Goal: Task Accomplishment & Management: Manage account settings

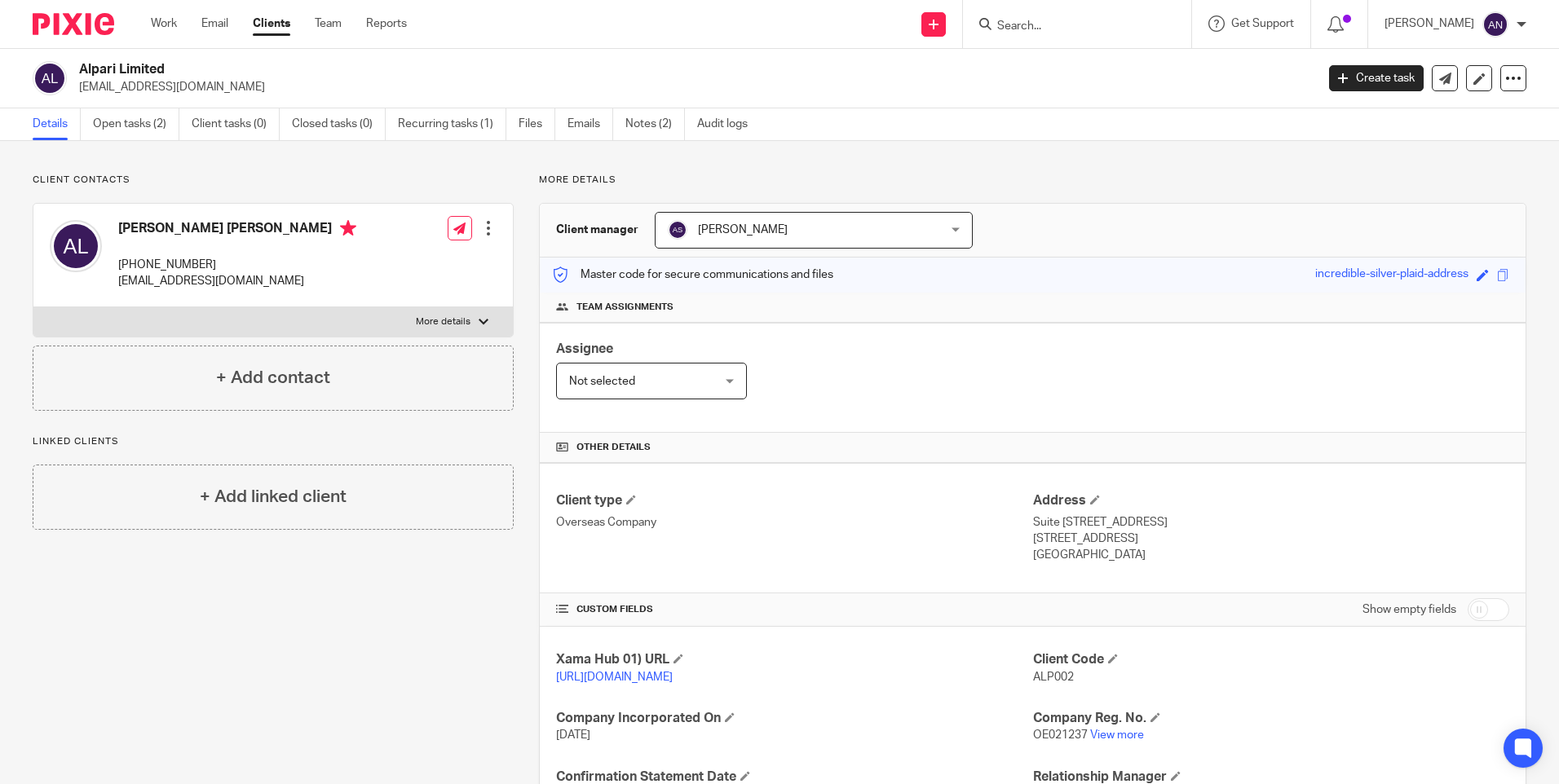
click at [1050, 20] on input "Search" at bounding box center [1069, 27] width 147 height 15
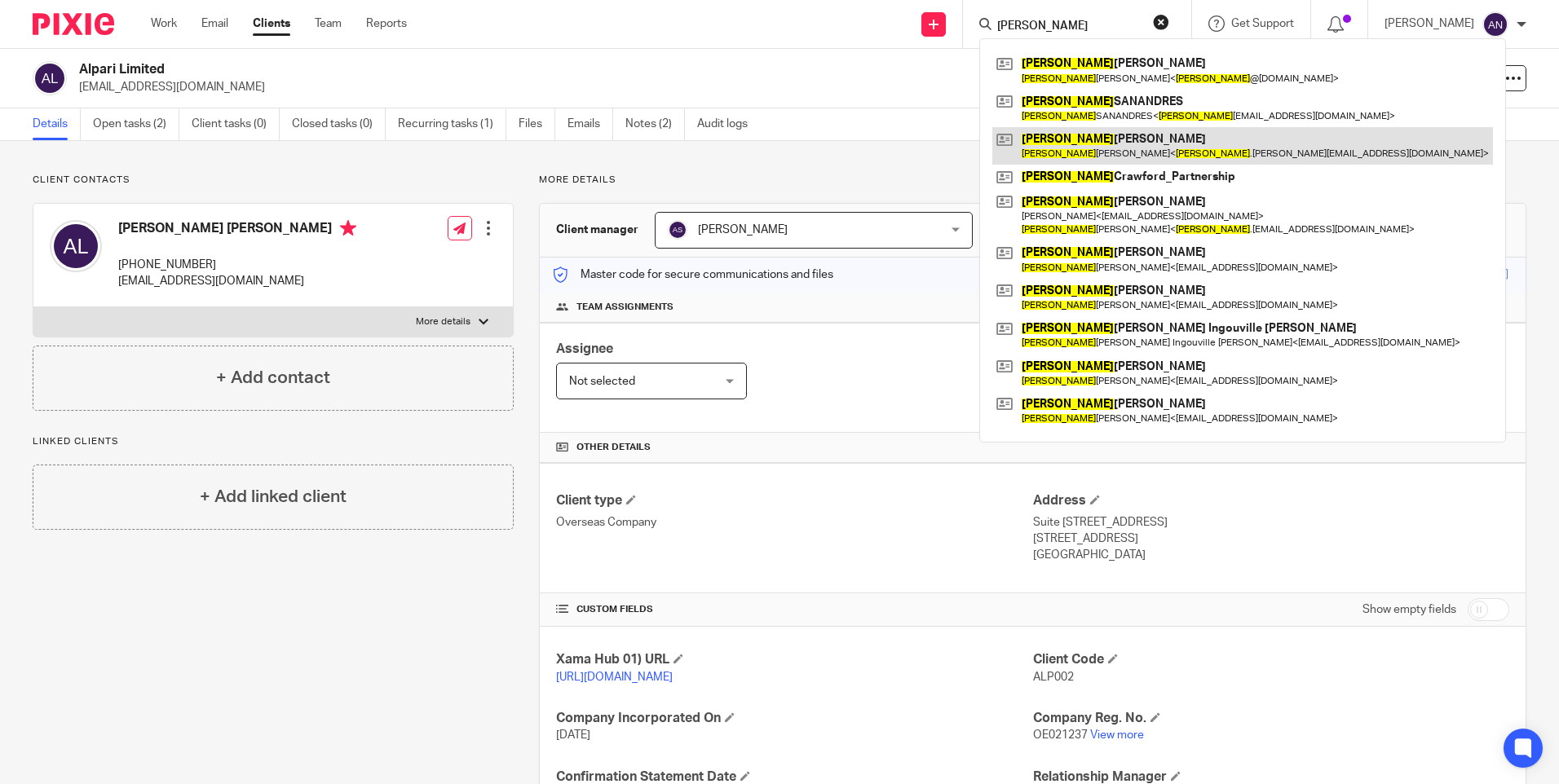
type input "david"
click at [1144, 157] on link at bounding box center [1242, 145] width 501 height 37
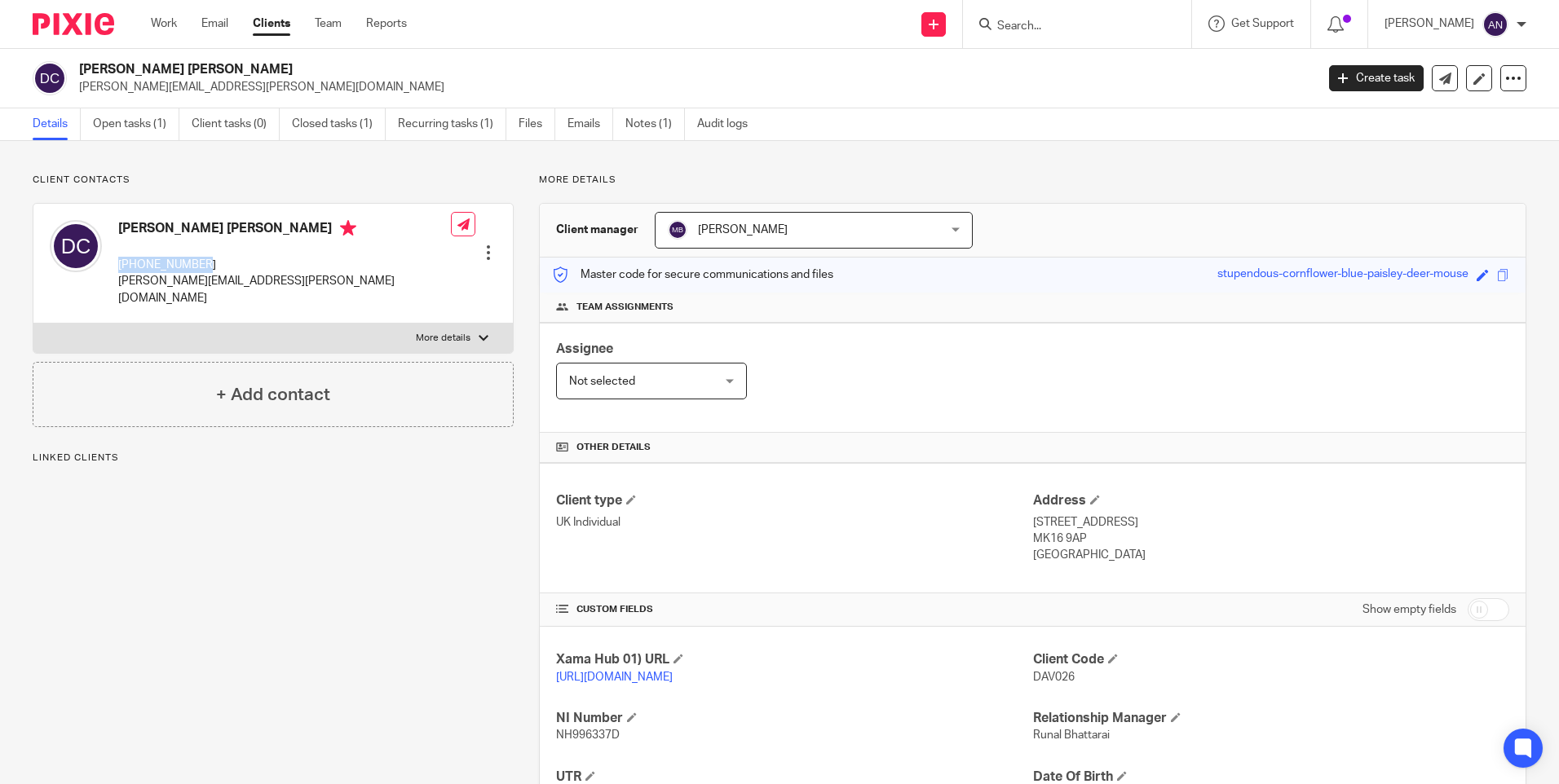
drag, startPoint x: 118, startPoint y: 262, endPoint x: 202, endPoint y: 264, distance: 84.0
click at [202, 264] on p "[PHONE_NUMBER]" at bounding box center [284, 265] width 333 height 16
click at [357, 249] on div "[PERSON_NAME] [PERSON_NAME] [PHONE_NUMBER] [PERSON_NAME][EMAIL_ADDRESS][PERSON_…" at bounding box center [273, 264] width 479 height 120
click at [1032, 28] on input "Search" at bounding box center [1069, 27] width 147 height 15
click at [164, 20] on link "Work" at bounding box center [163, 24] width 26 height 16
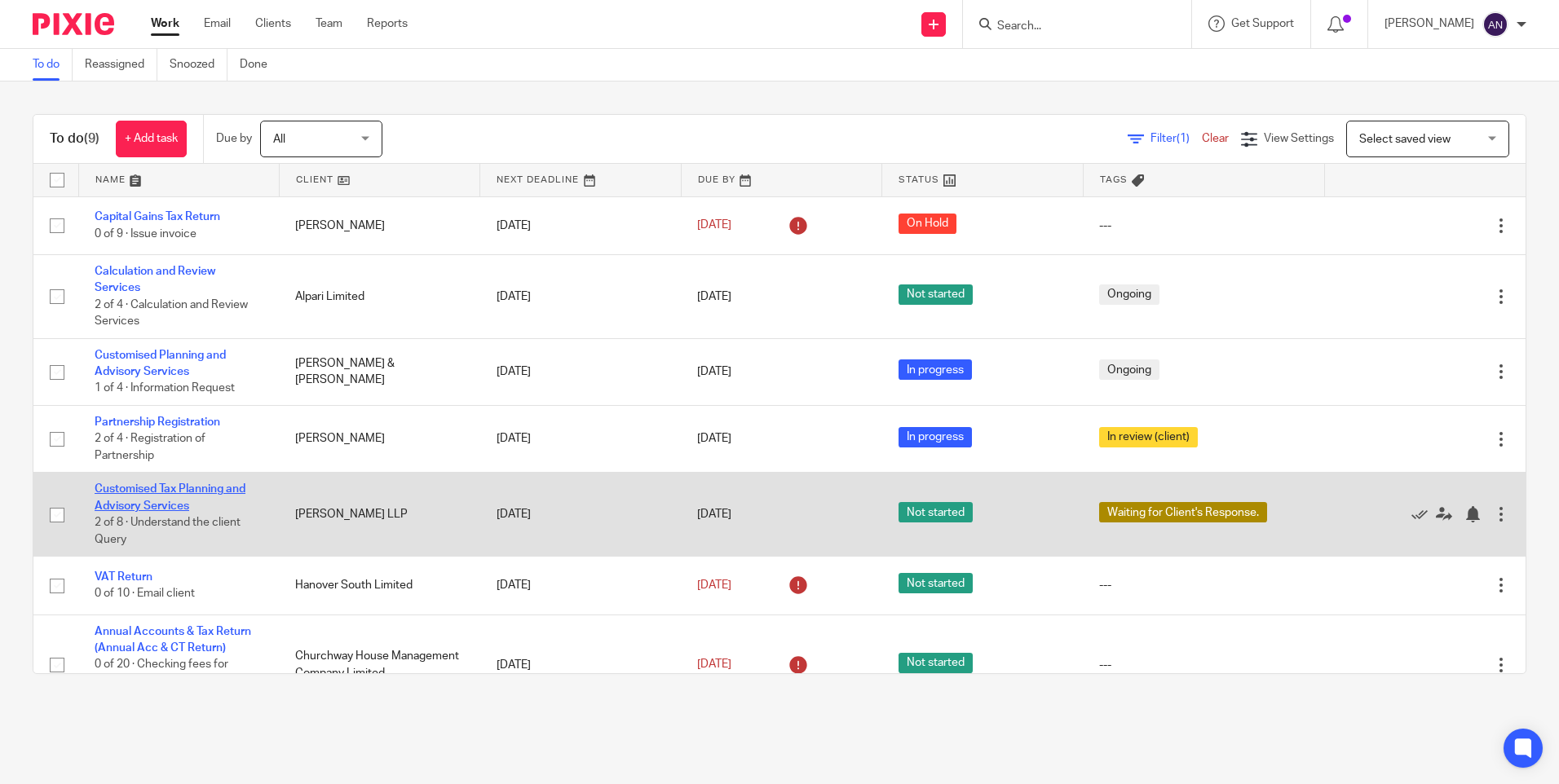
click at [181, 485] on link "Customised Tax Planning and Advisory Services" at bounding box center [170, 497] width 151 height 28
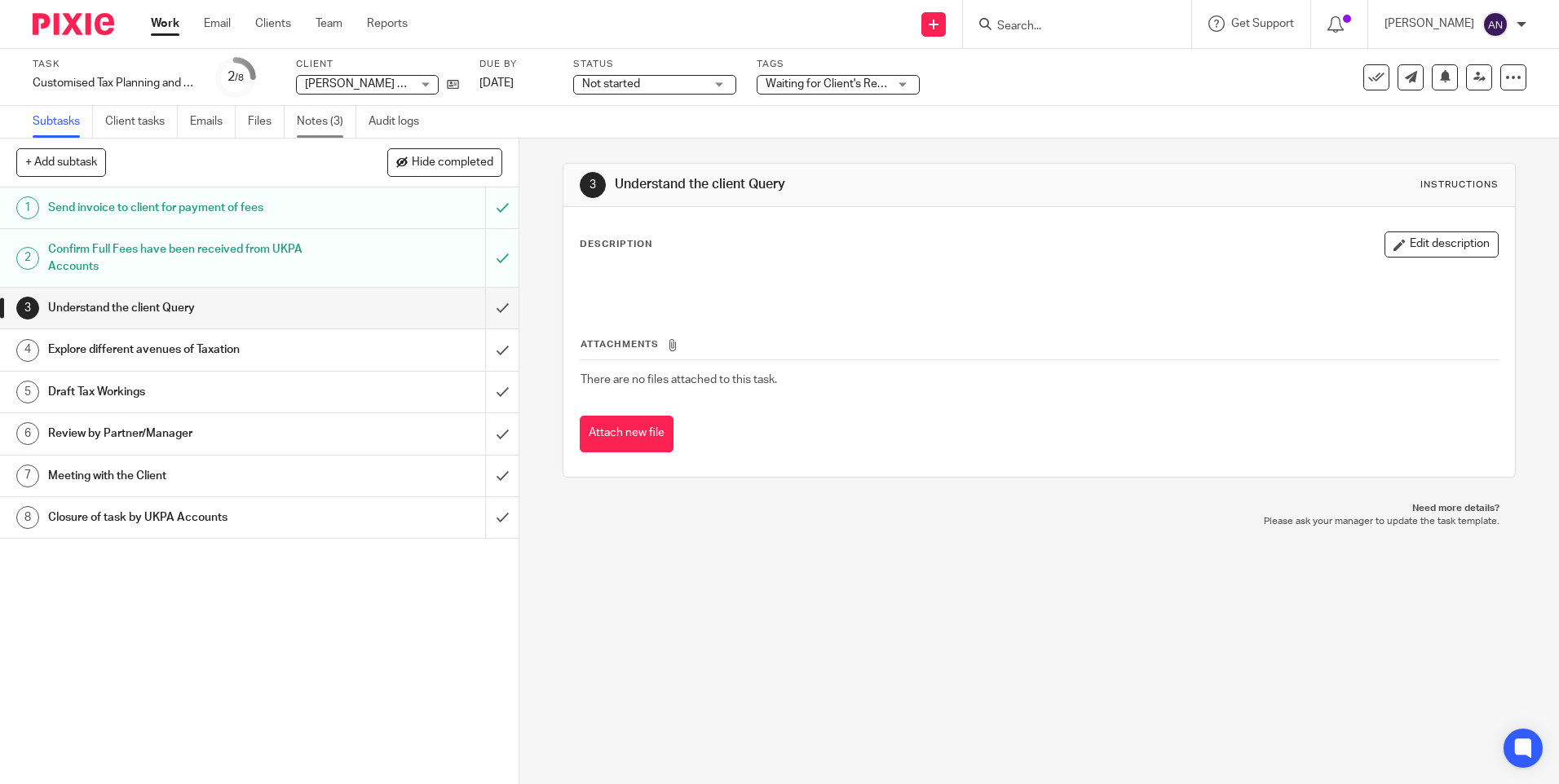
click at [341, 128] on link "Notes (3)" at bounding box center [327, 122] width 60 height 32
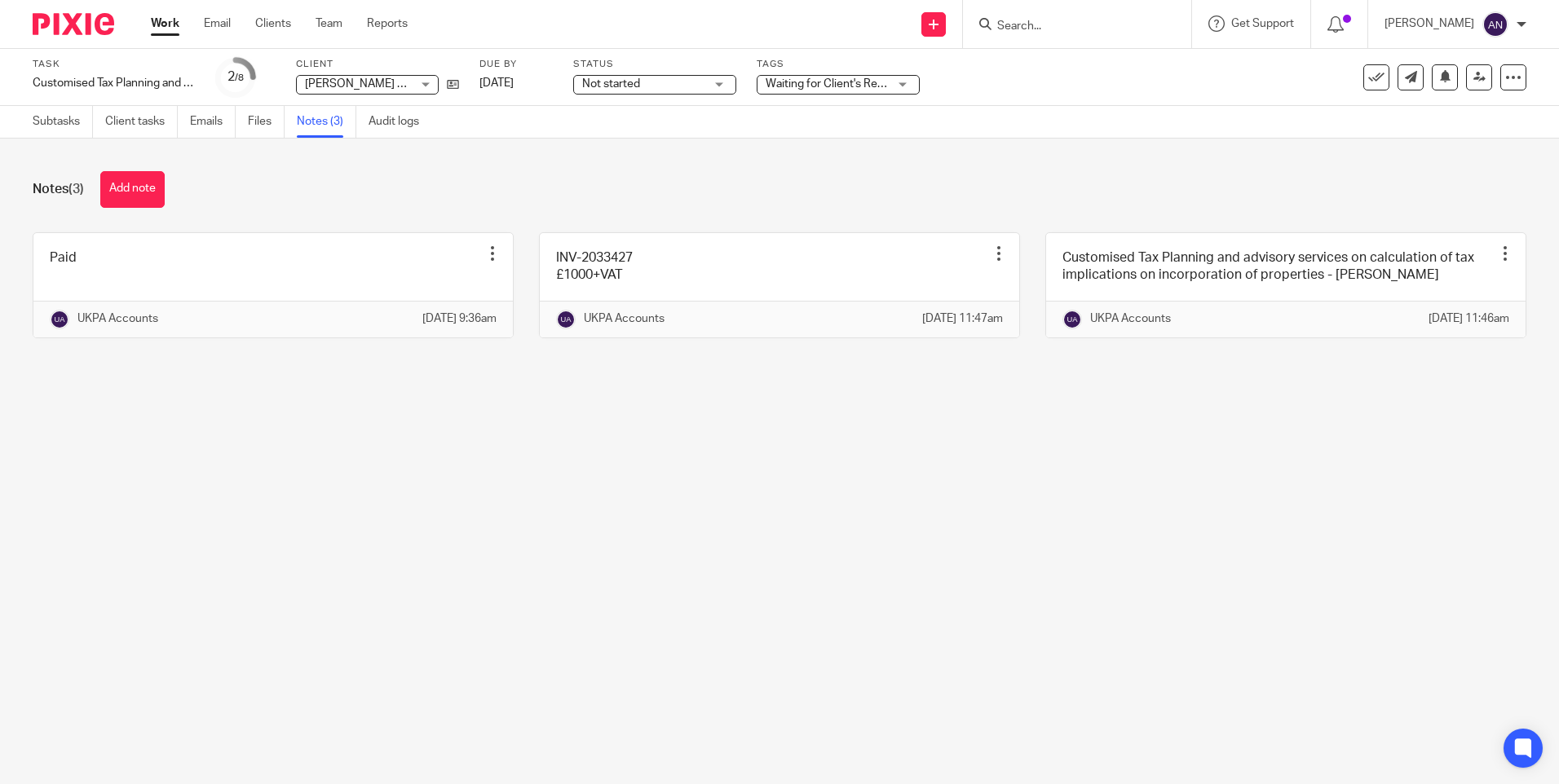
click at [175, 27] on link "Work" at bounding box center [164, 24] width 28 height 16
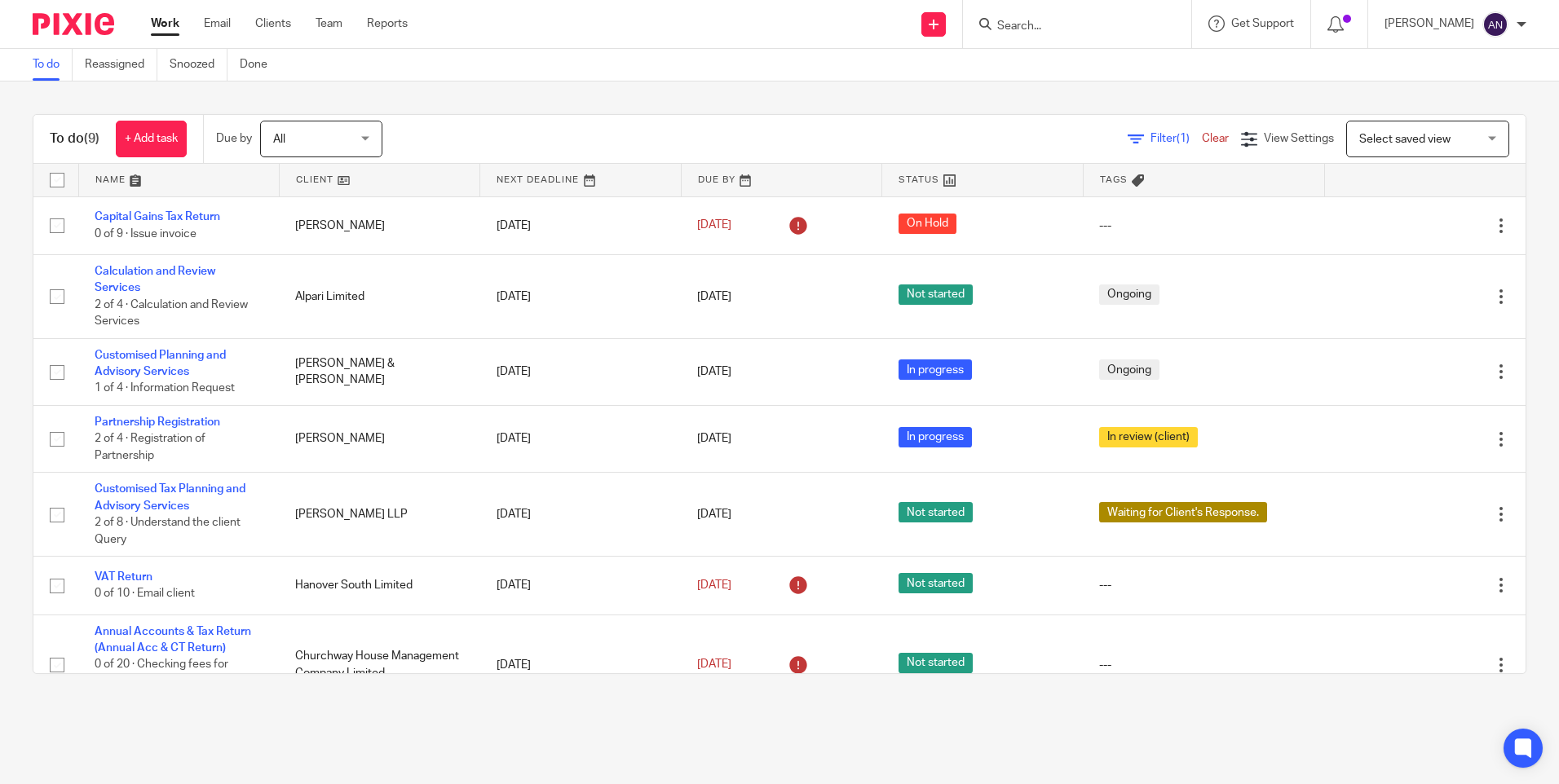
click at [542, 106] on div "To do (9) + Add task Due by All All Today Tomorrow This week Next week This mon…" at bounding box center [780, 394] width 1559 height 625
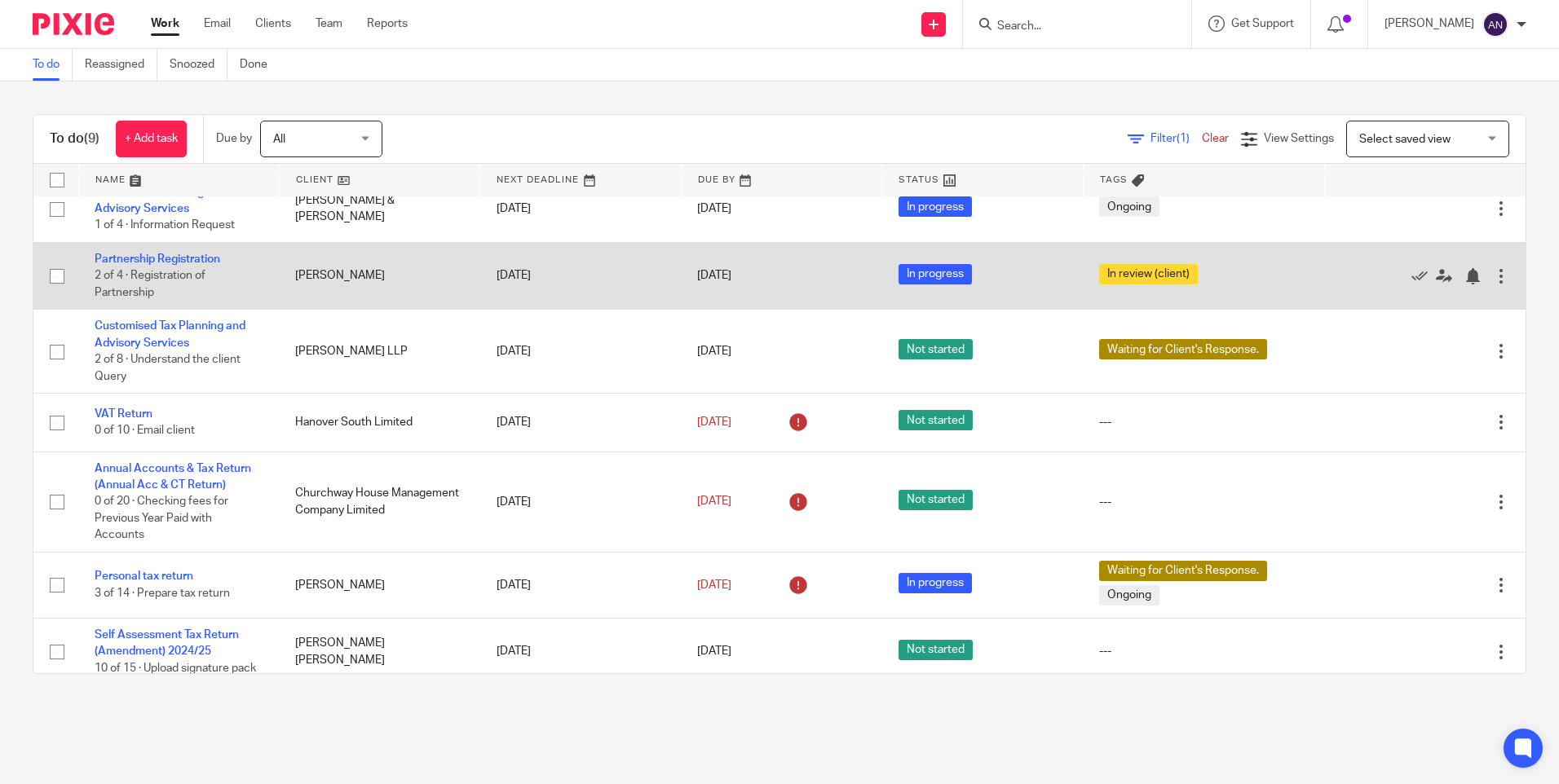
scroll to position [191, 0]
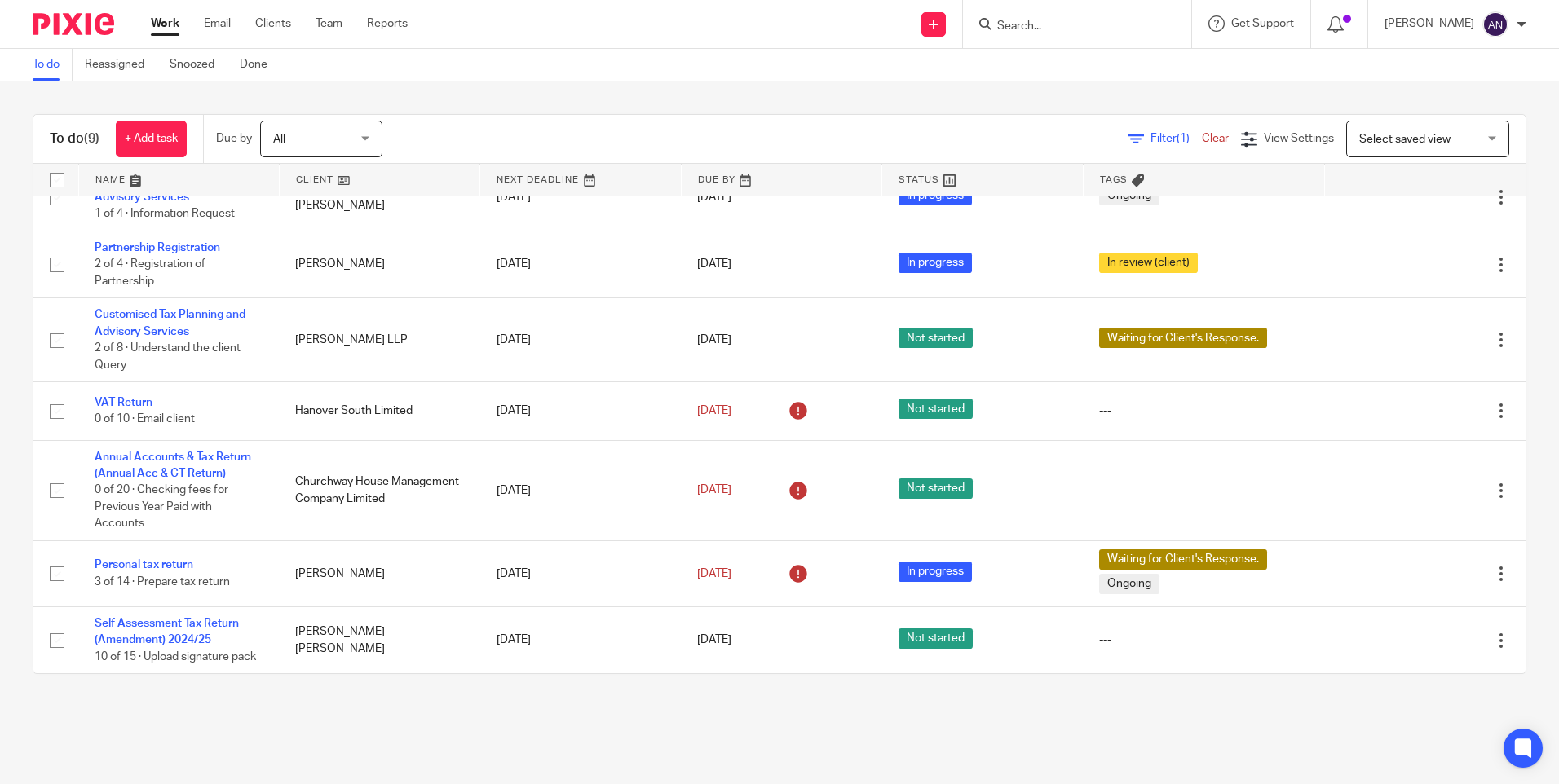
click at [426, 708] on main "To do Reassigned Snoozed Done To do (9) + Add task Due by All All Today Tomorro…" at bounding box center [780, 392] width 1559 height 784
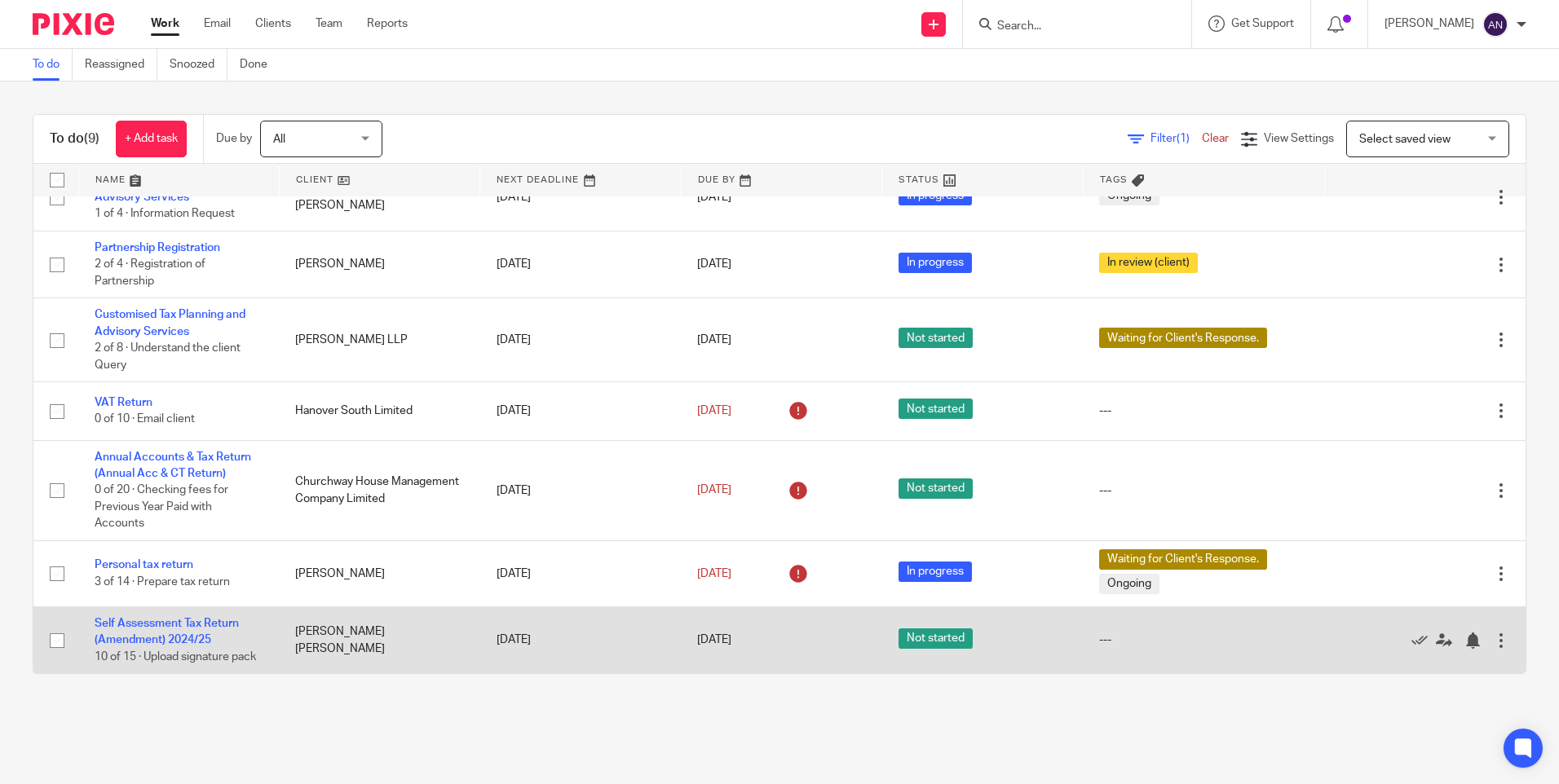
click at [689, 672] on td "[DATE]" at bounding box center [780, 640] width 201 height 67
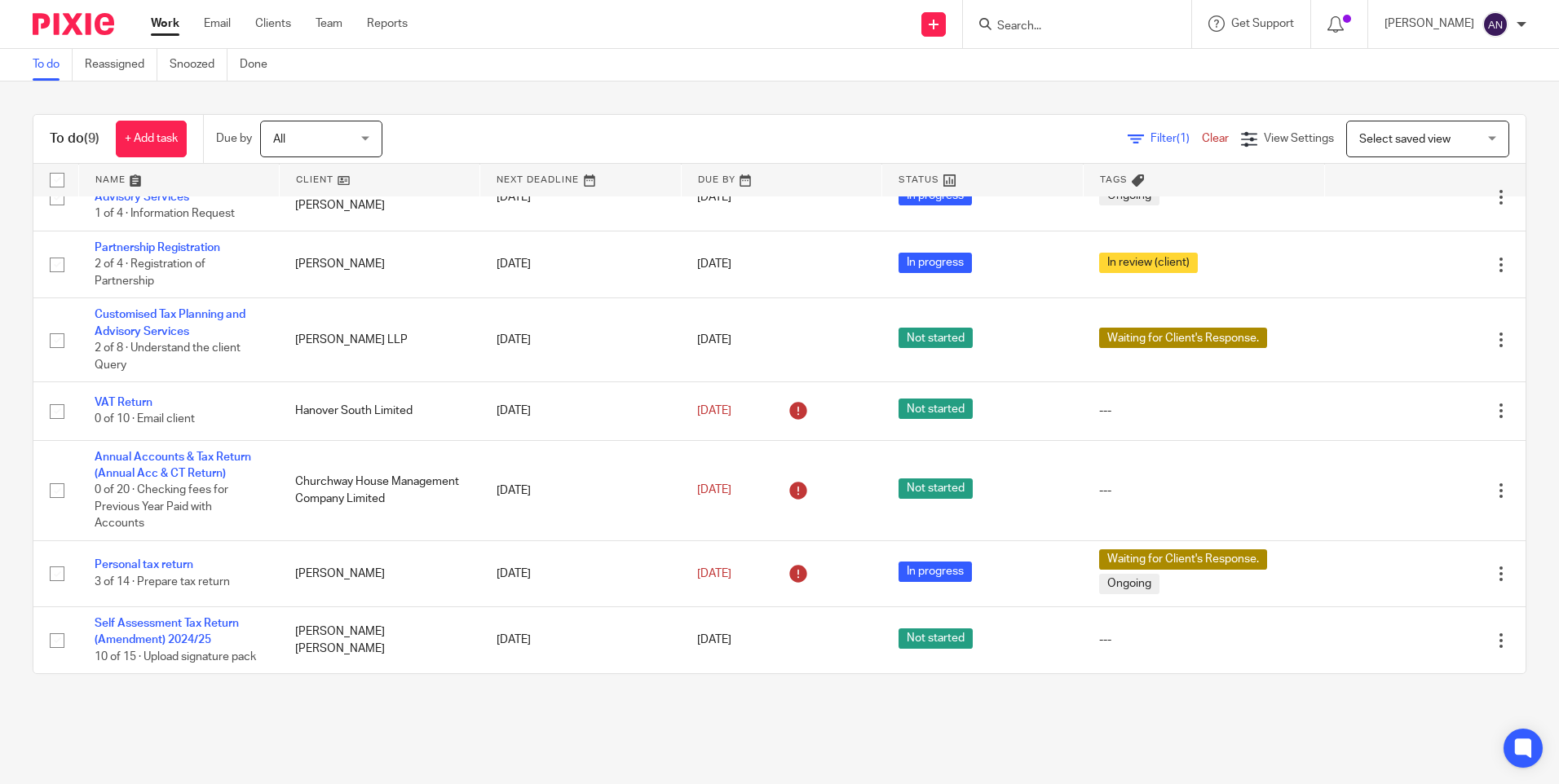
click at [690, 694] on div "To do (9) + Add task Due by All All Today Tomorrow This week Next week This mon…" at bounding box center [780, 394] width 1559 height 625
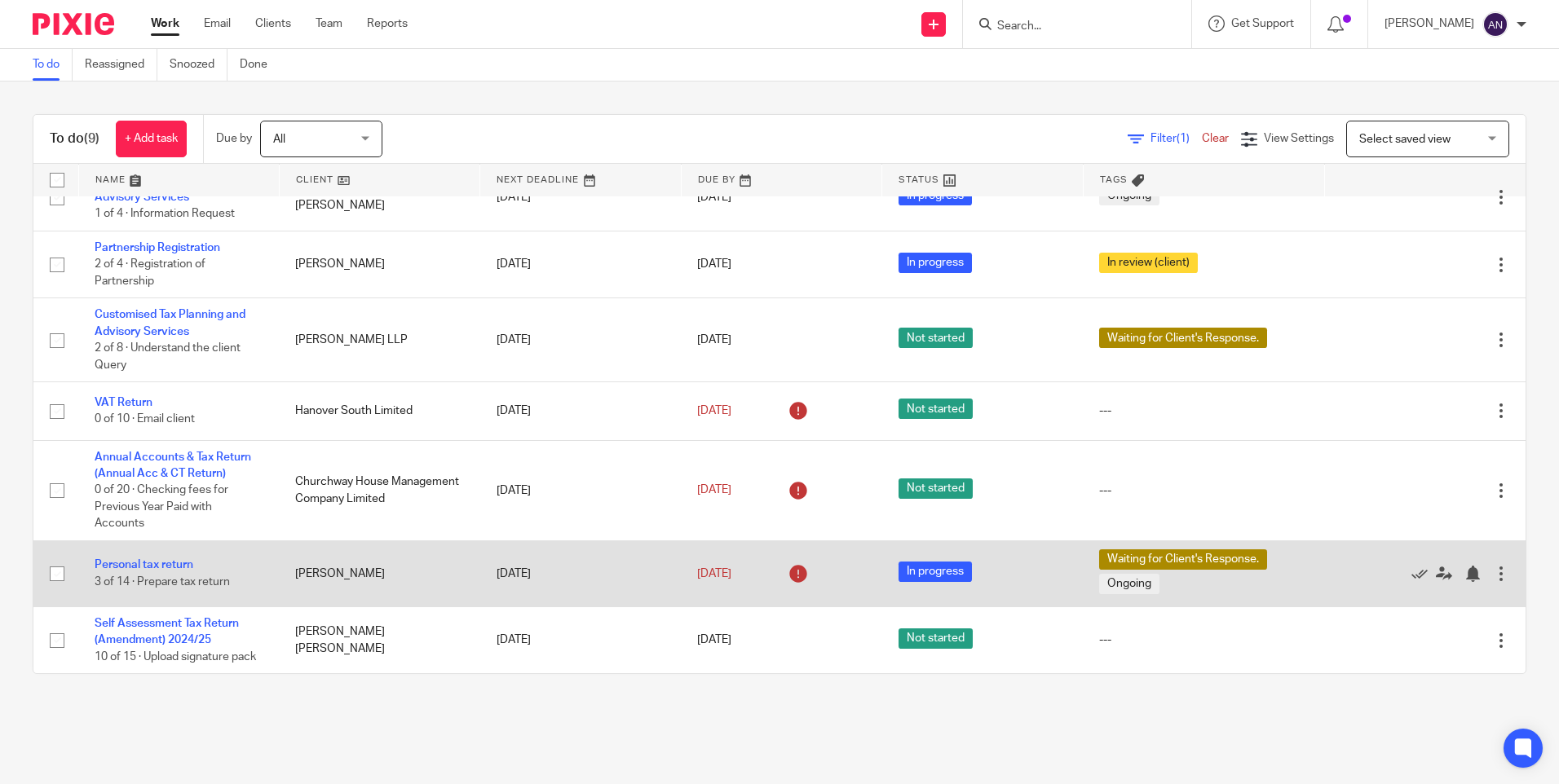
scroll to position [0, 0]
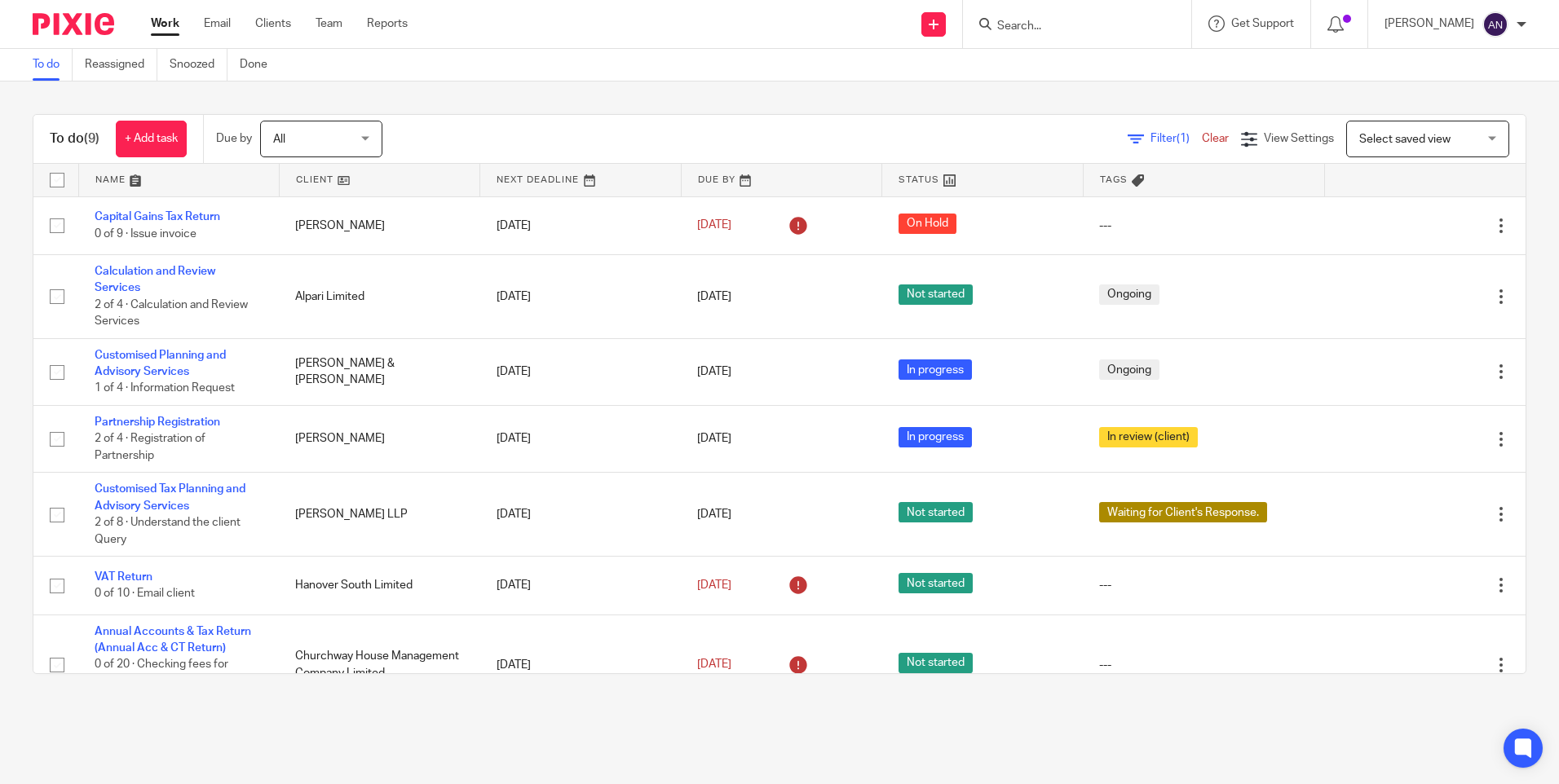
click at [1035, 30] on input "Search" at bounding box center [1069, 27] width 147 height 15
type input "sas"
click at [1072, 72] on link at bounding box center [1137, 70] width 290 height 37
click at [449, 24] on div "Send new email Create task Add client Get Support Contact via email Check our d…" at bounding box center [995, 24] width 1127 height 48
click at [550, 93] on div "To do (9) + Add task Due by All All [DATE] [DATE] This week Next week This mont…" at bounding box center [780, 394] width 1559 height 625
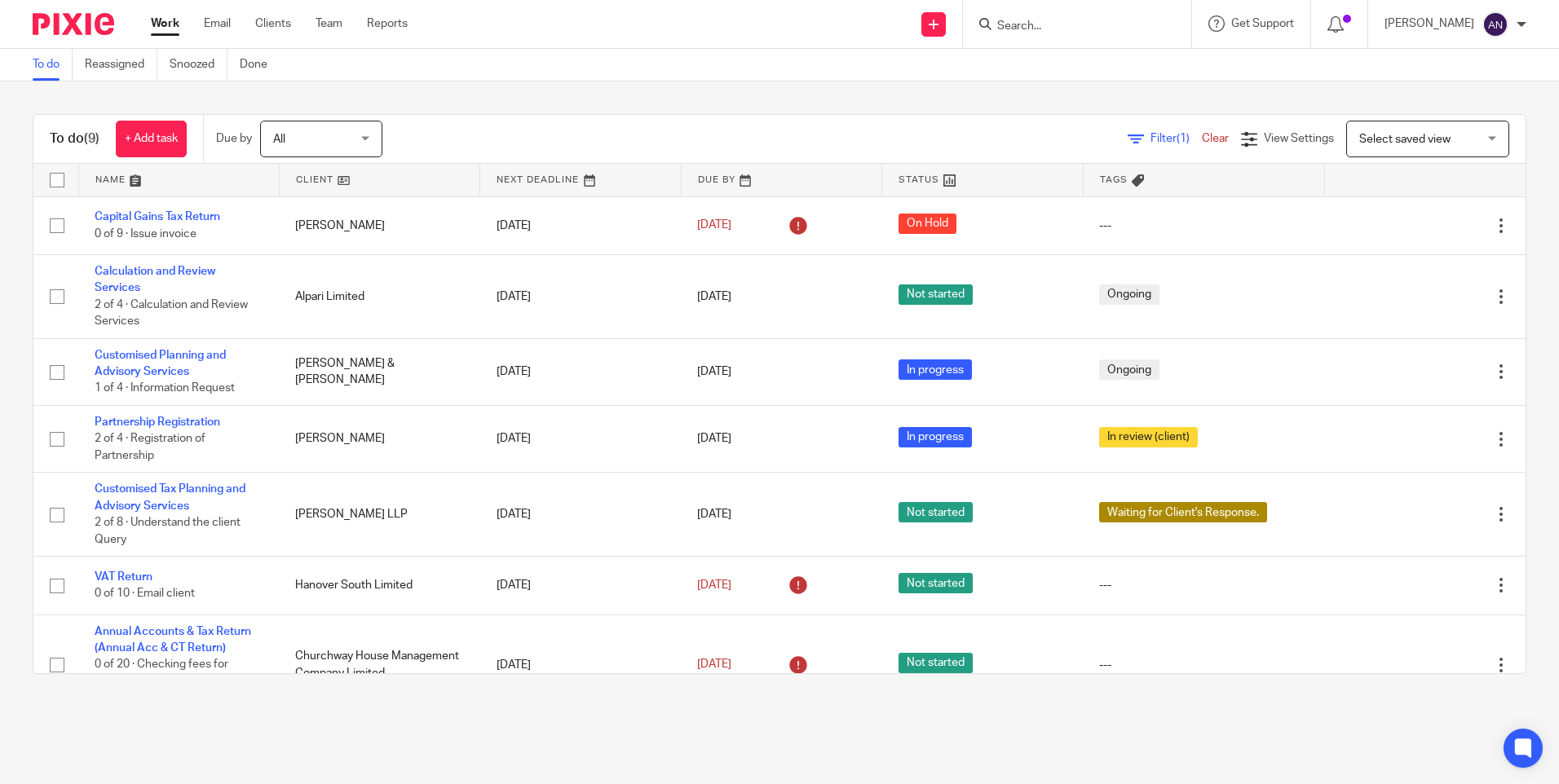
click at [553, 103] on div "To do (9) + Add task Due by All All [DATE] [DATE] This week Next week This mont…" at bounding box center [780, 394] width 1559 height 625
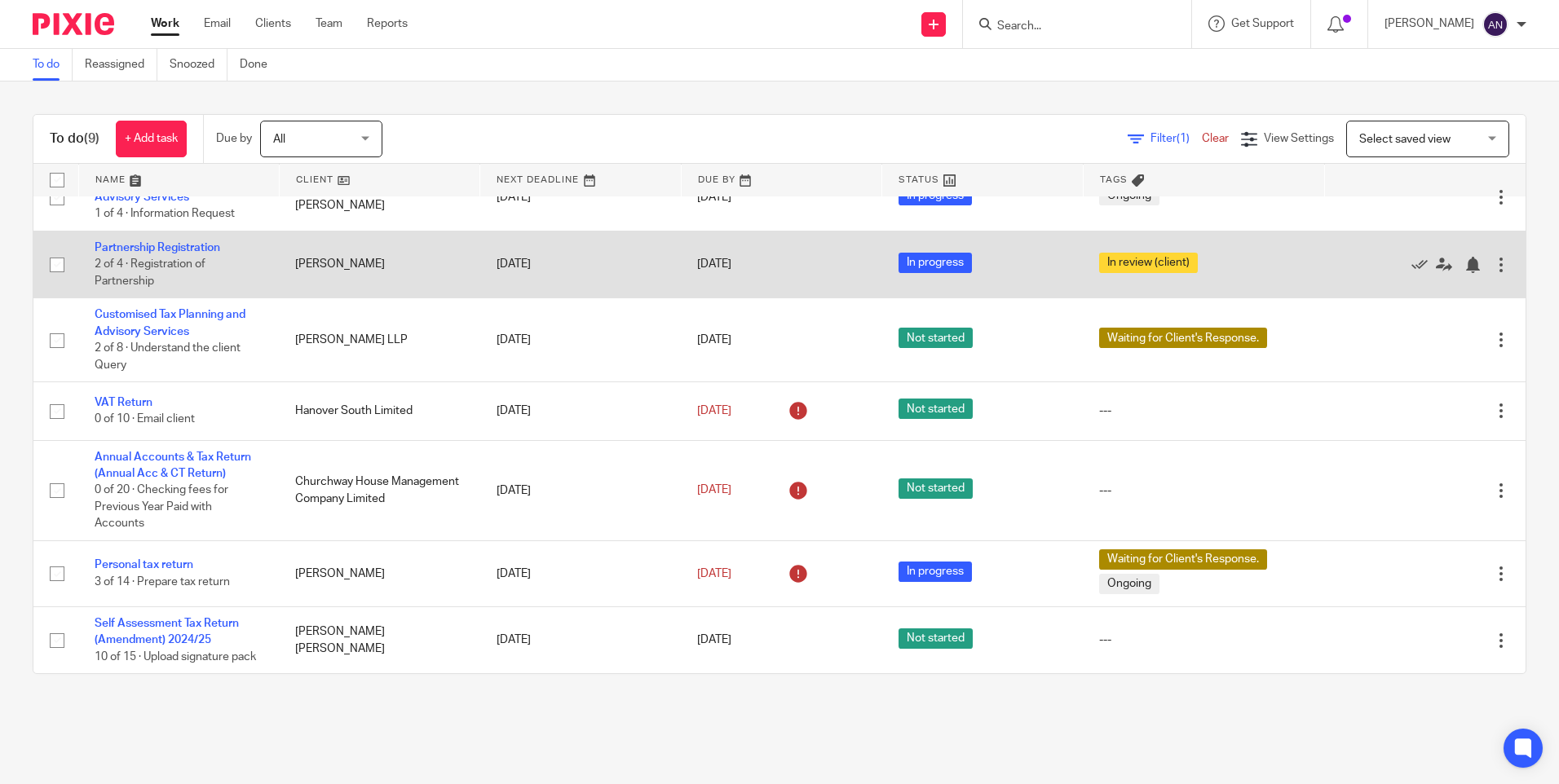
scroll to position [191, 0]
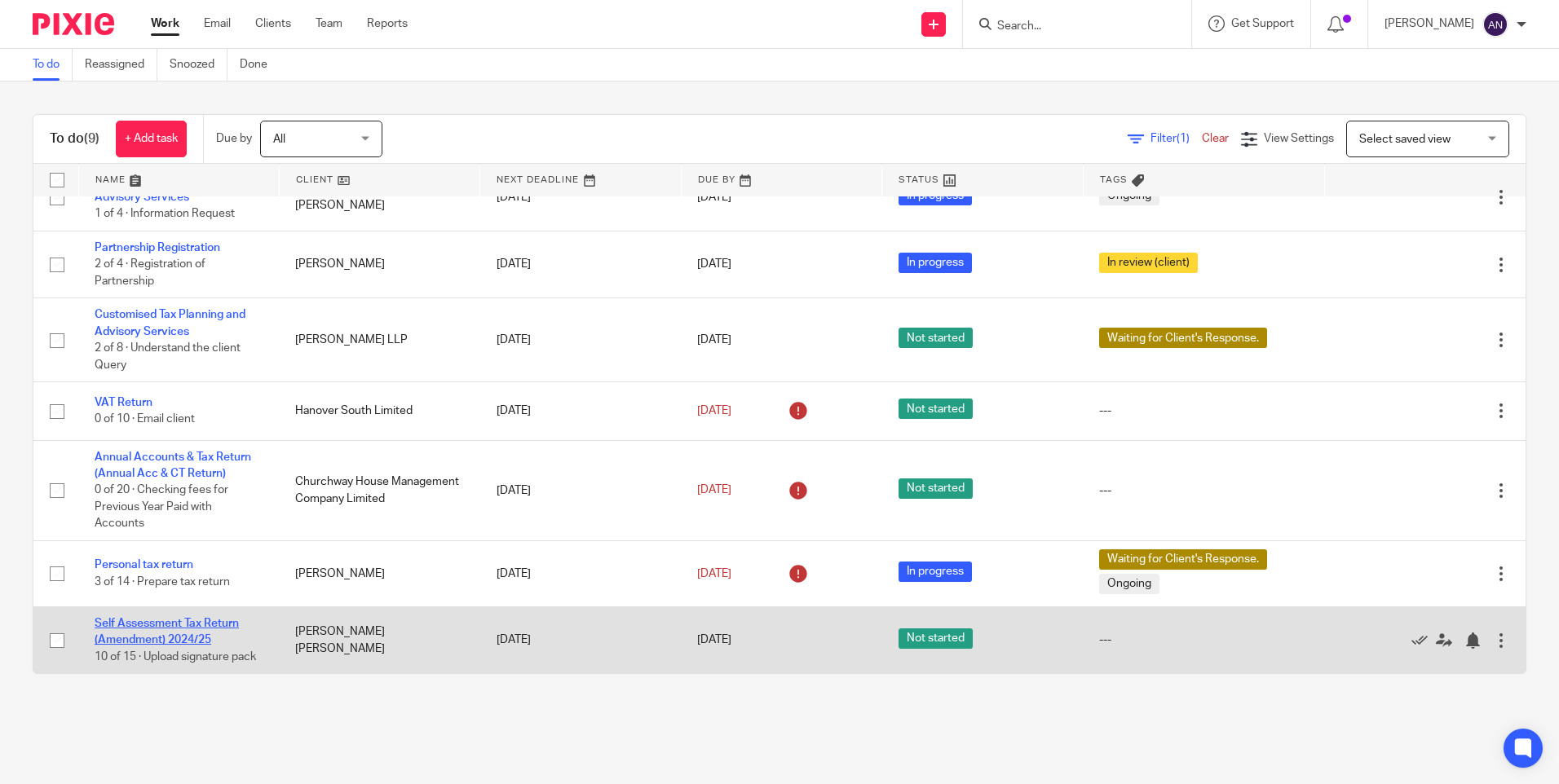
click at [188, 622] on link "Self Assessment Tax Return (Amendment) 2024/25" at bounding box center [166, 632] width 144 height 28
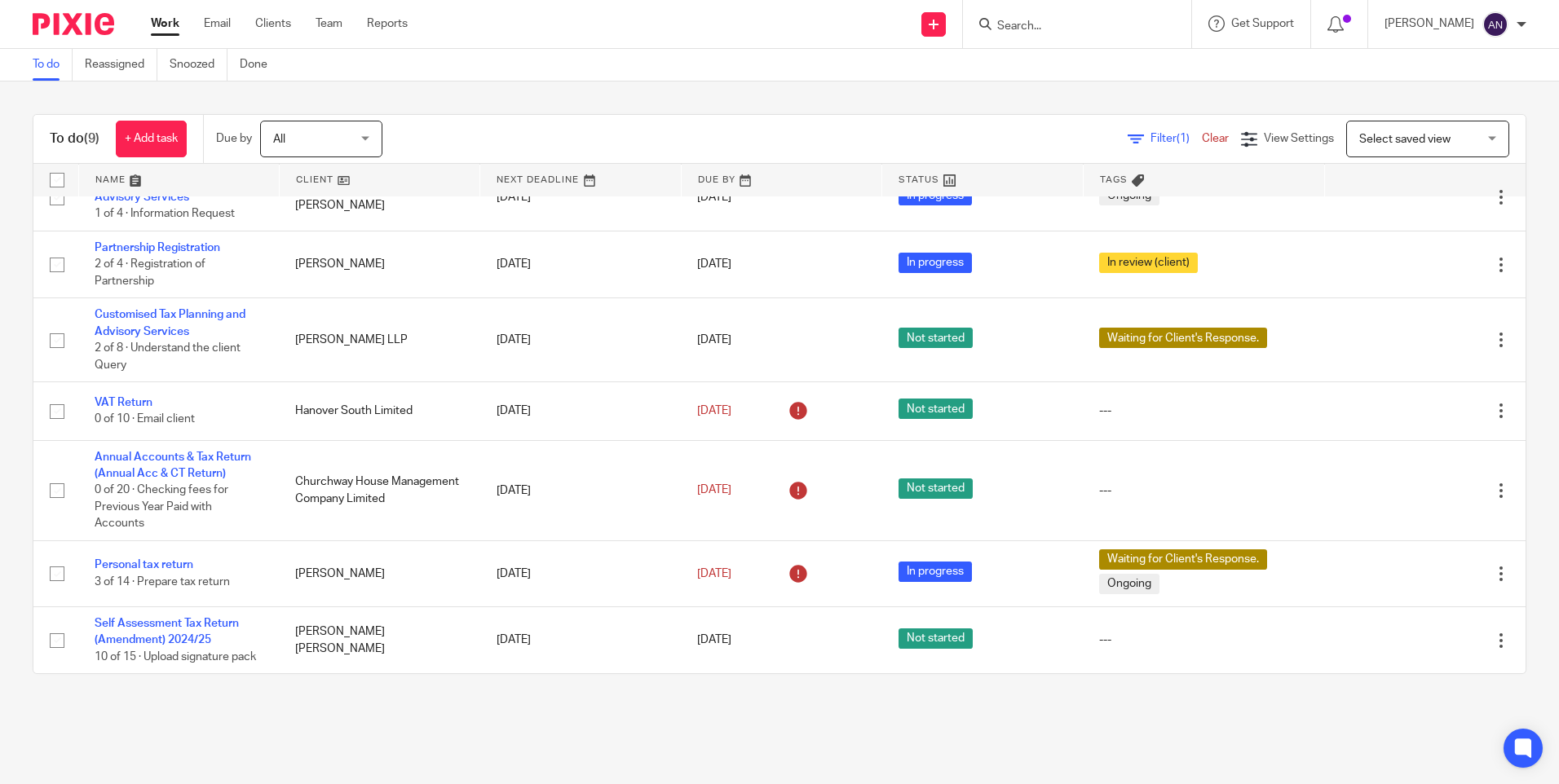
click at [452, 103] on div "To do (9) + Add task Due by All All Today Tomorrow This week Next week This mon…" at bounding box center [780, 394] width 1559 height 625
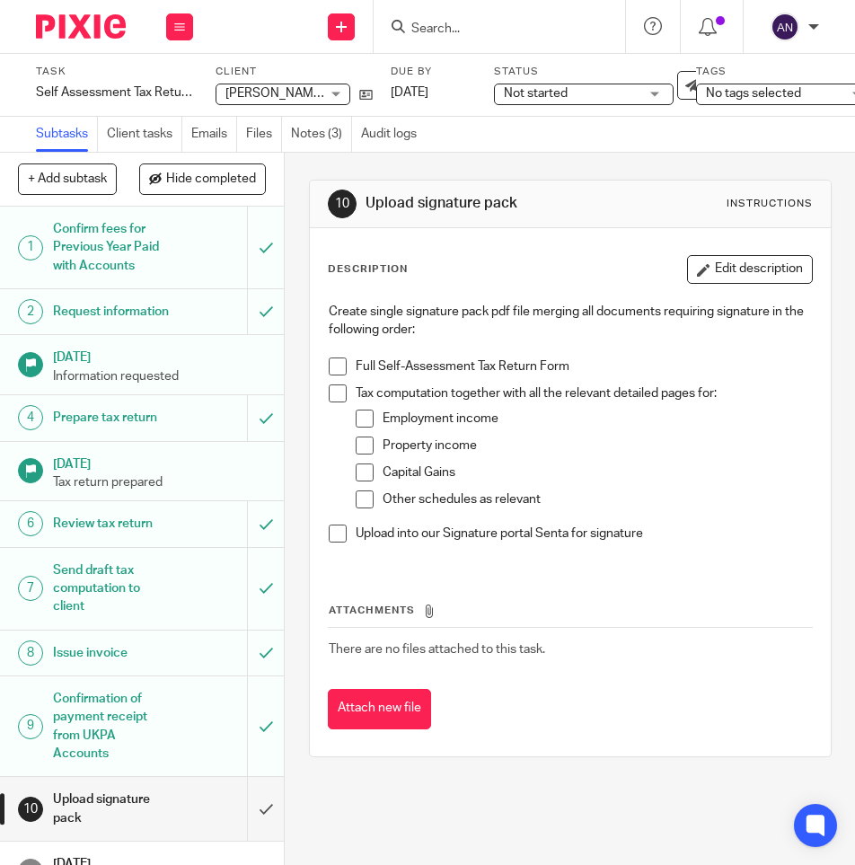
click at [522, 170] on div "10 Upload signature pack Instructions Description Edit description Create singl…" at bounding box center [570, 469] width 523 height 632
click at [510, 164] on div "10 Upload signature pack Instructions Description Edit description Create singl…" at bounding box center [570, 469] width 523 height 632
click at [594, 166] on div "10 Upload signature pack Instructions Description Edit description Create singl…" at bounding box center [570, 469] width 523 height 632
click at [462, 163] on div "10 Upload signature pack Instructions Description Edit description Create singl…" at bounding box center [570, 469] width 523 height 632
click at [463, 163] on div "10 Upload signature pack Instructions Description Edit description Create singl…" at bounding box center [570, 469] width 523 height 632
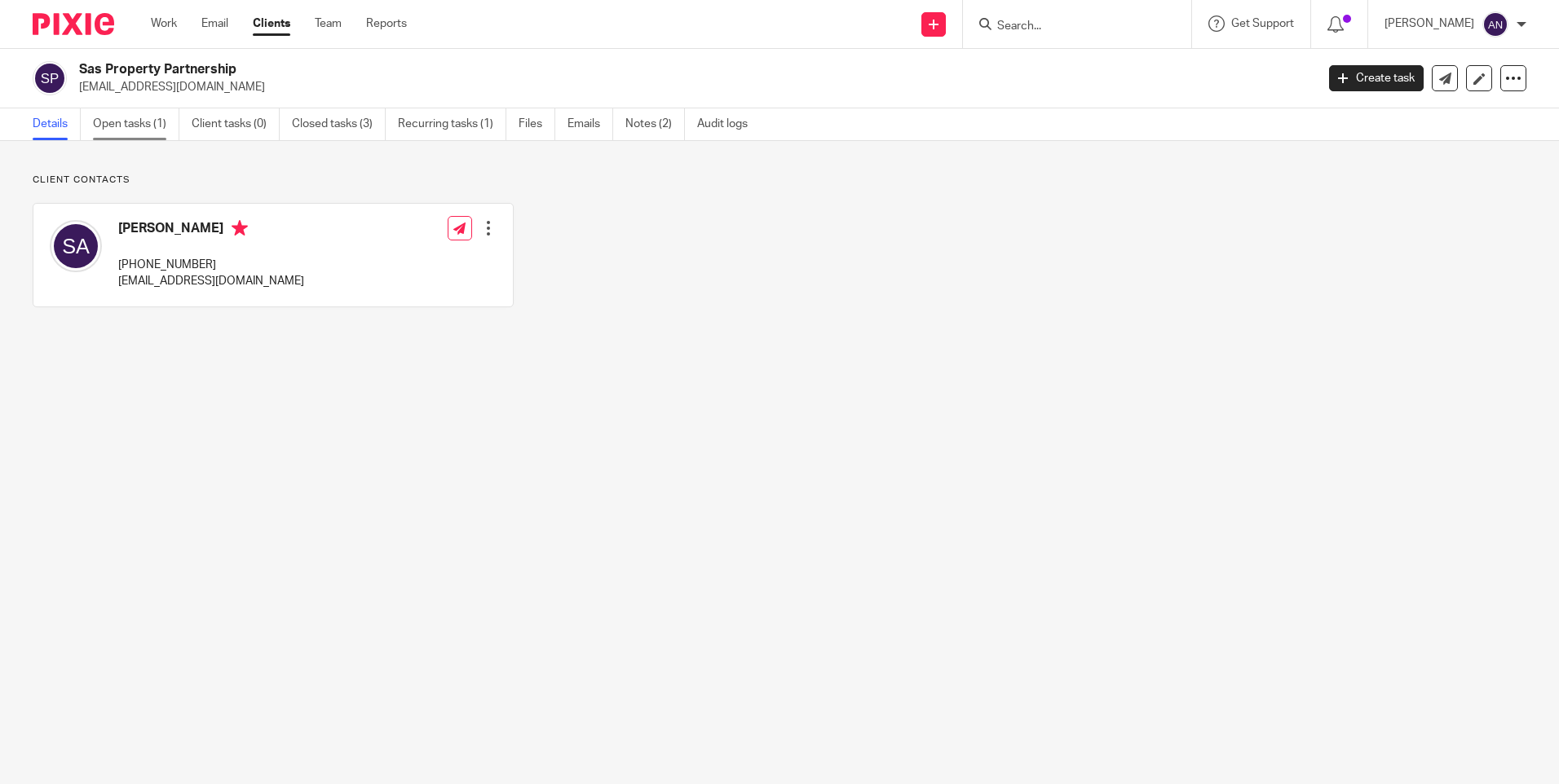
click at [124, 121] on link "Open tasks (1)" at bounding box center [135, 123] width 86 height 32
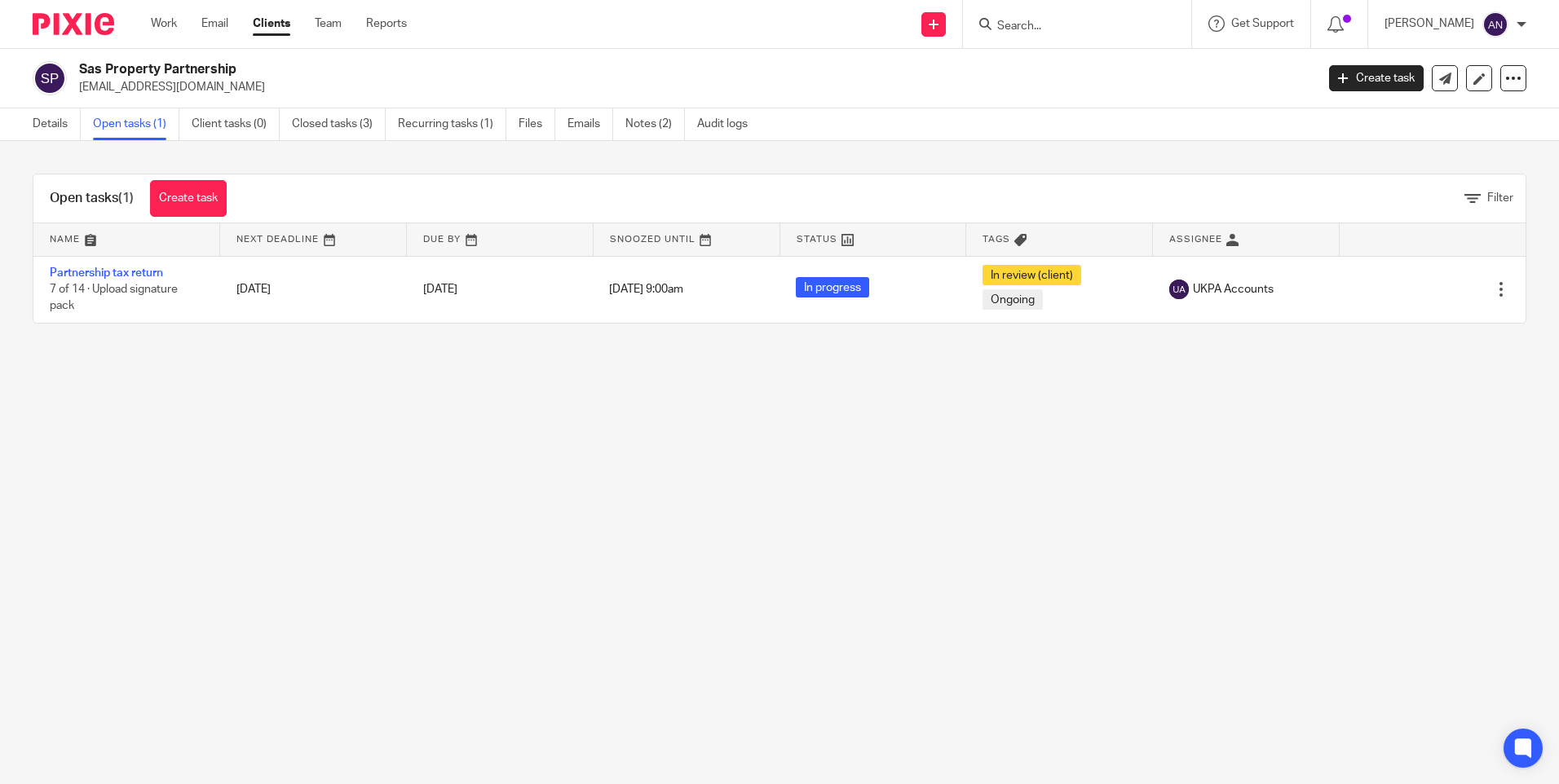
drag, startPoint x: 382, startPoint y: 446, endPoint x: 411, endPoint y: 436, distance: 30.7
click at [382, 446] on main "Sas Property Partnership saspropertypartnership@gmail.com Create task Update fr…" at bounding box center [780, 392] width 1559 height 784
click at [192, 22] on ul "Work Email Clients Team Reports" at bounding box center [290, 24] width 280 height 16
click at [172, 24] on link "Work" at bounding box center [163, 24] width 26 height 16
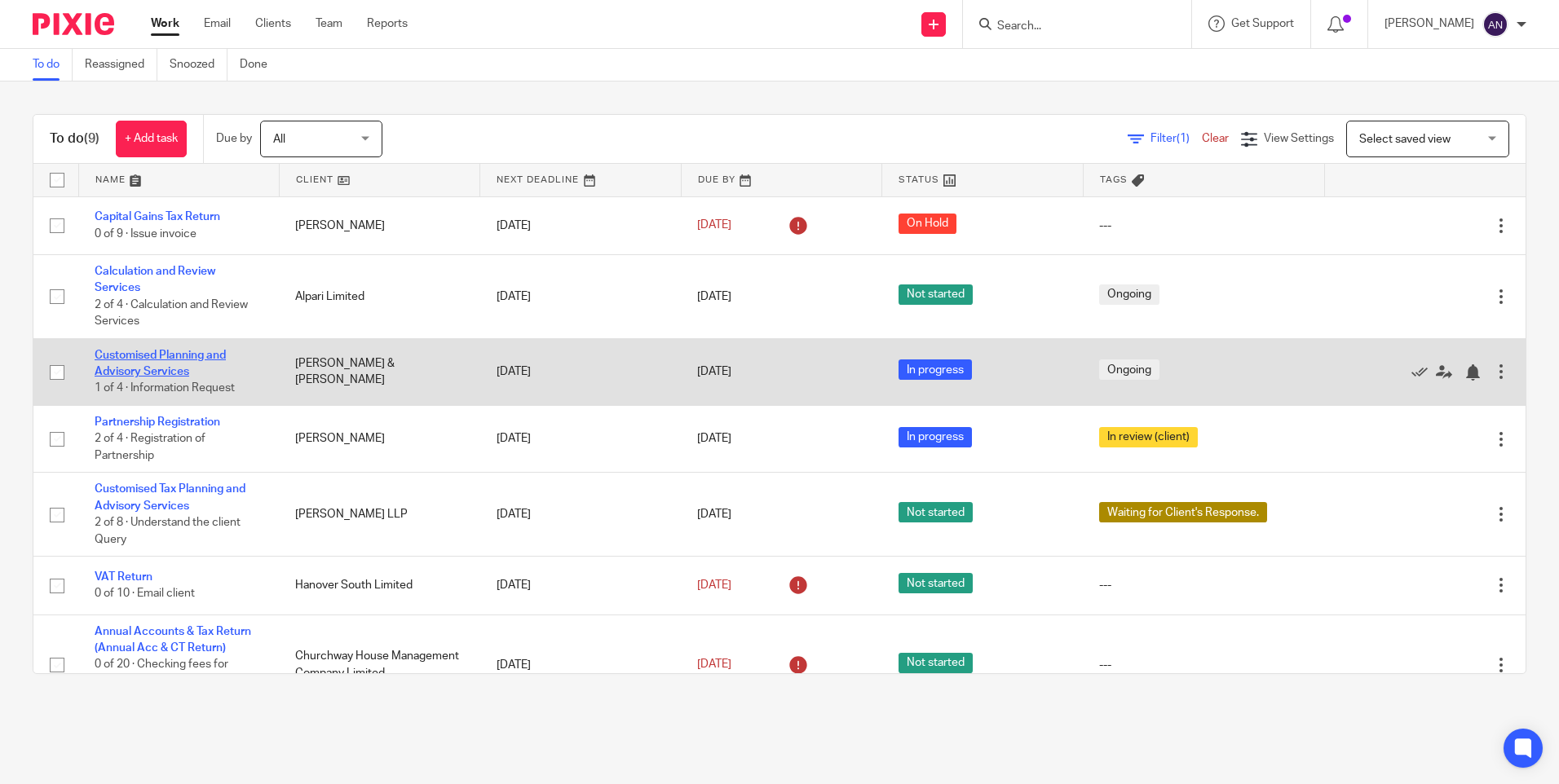
click at [181, 349] on link "Customised Planning and Advisory Services" at bounding box center [160, 363] width 132 height 28
click at [175, 365] on td "Customised Planning and Advisory Services 1 of 4 · Information Request" at bounding box center [178, 372] width 201 height 67
click at [181, 358] on link "Customised Planning and Advisory Services" at bounding box center [160, 363] width 132 height 28
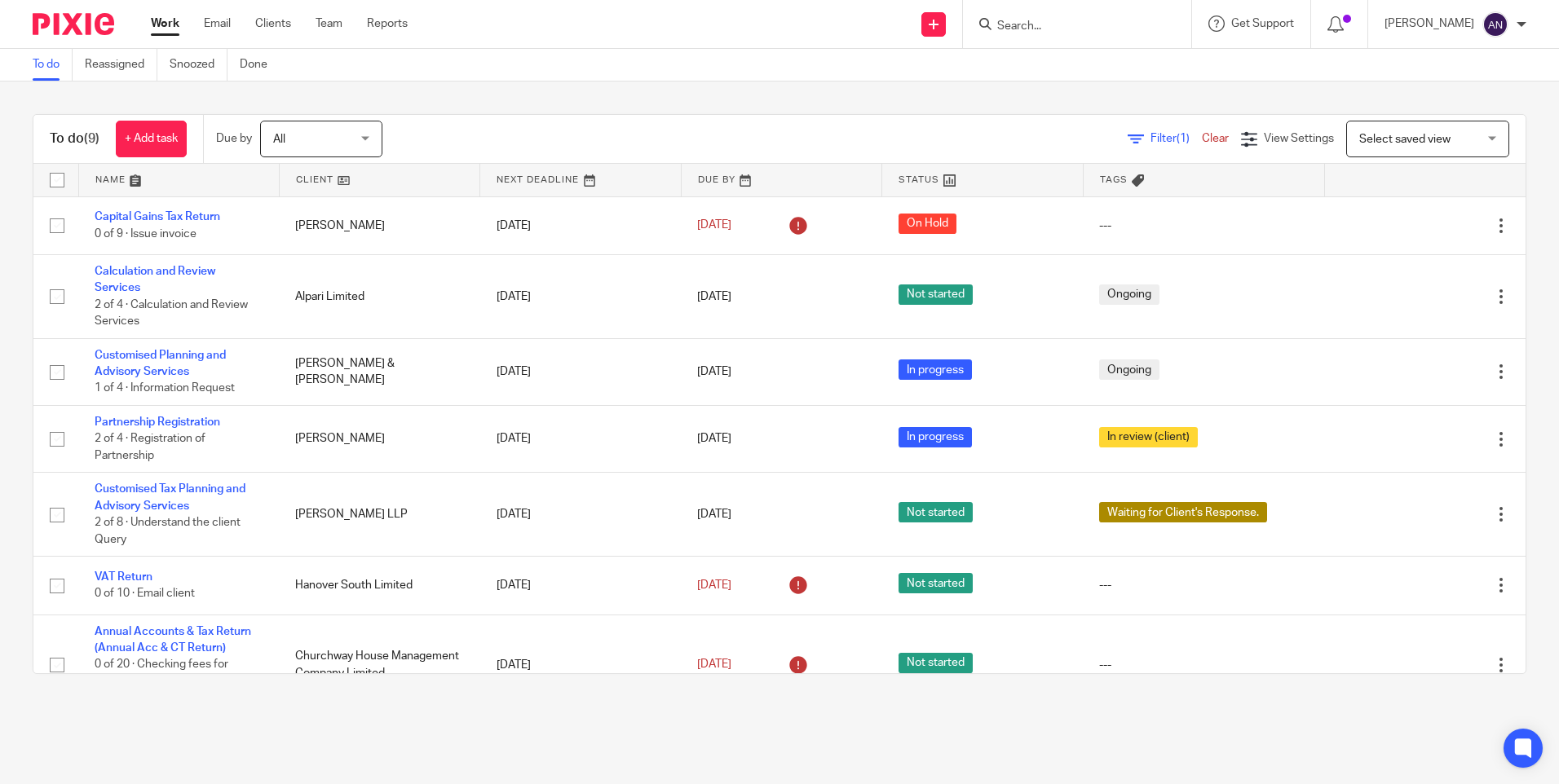
click at [779, 37] on div "Send new email Create task Add client Get Support Contact via email Check our d…" at bounding box center [995, 24] width 1127 height 48
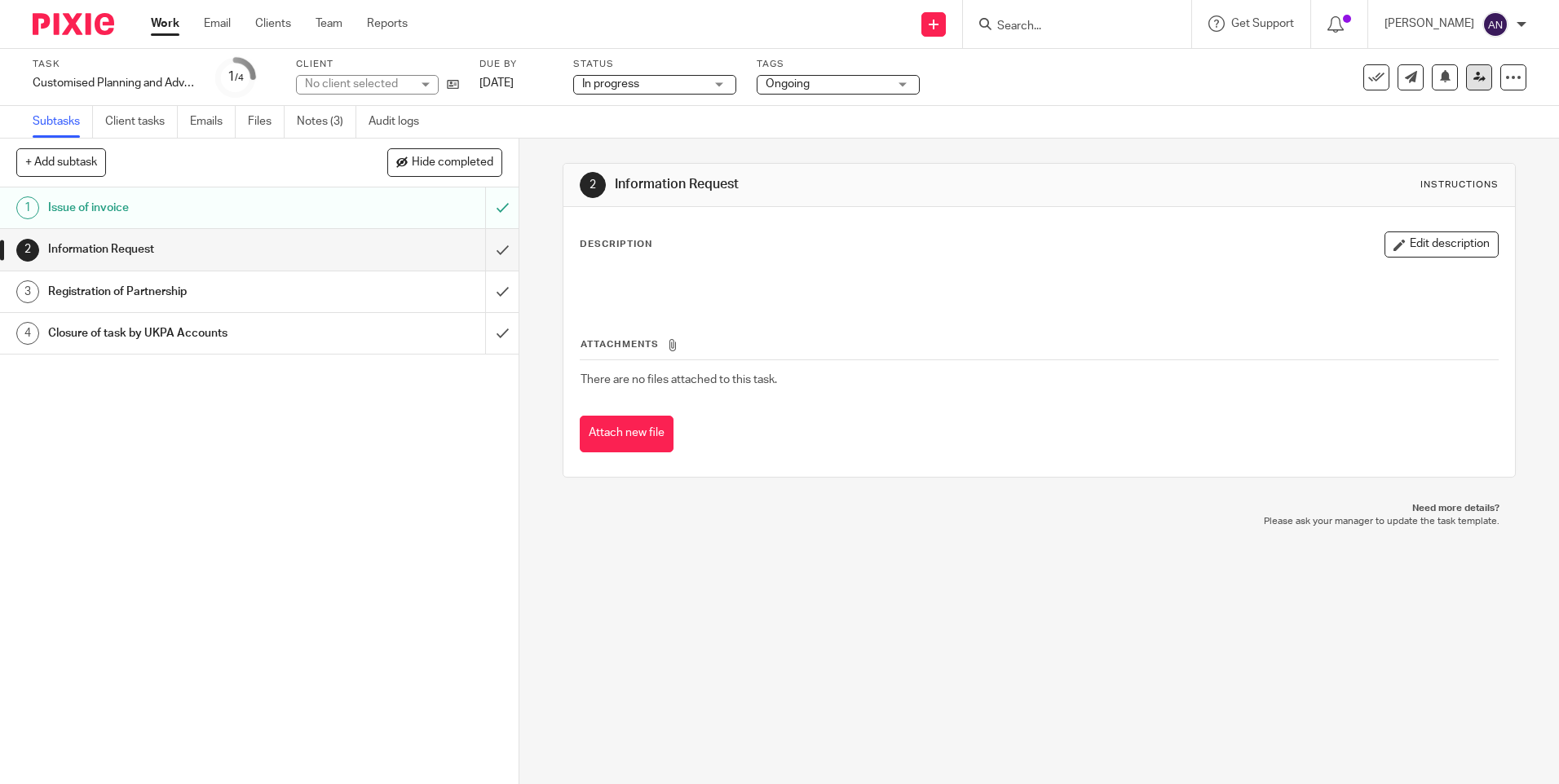
click at [1474, 82] on icon at bounding box center [1479, 76] width 12 height 12
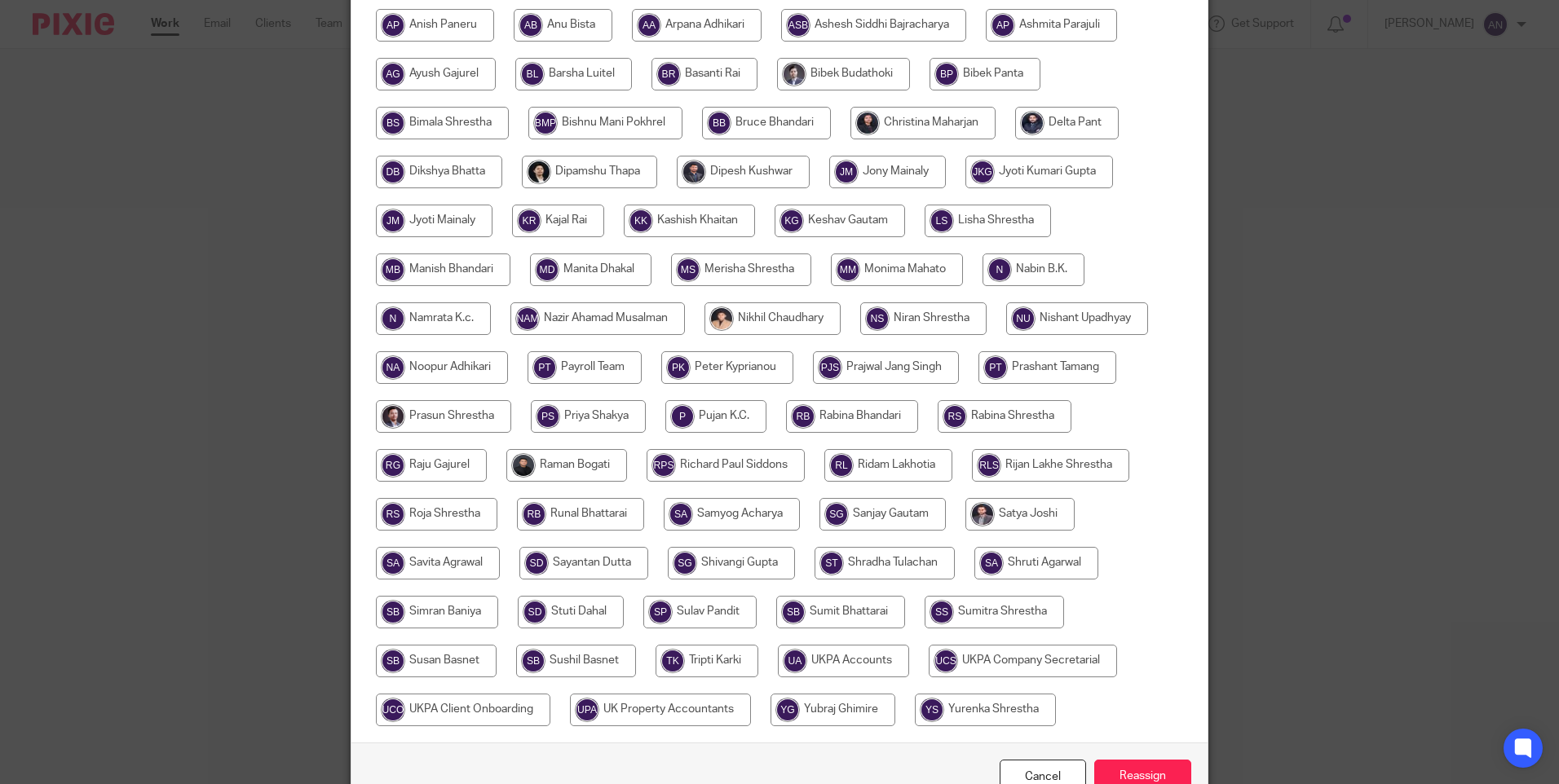
scroll to position [407, 0]
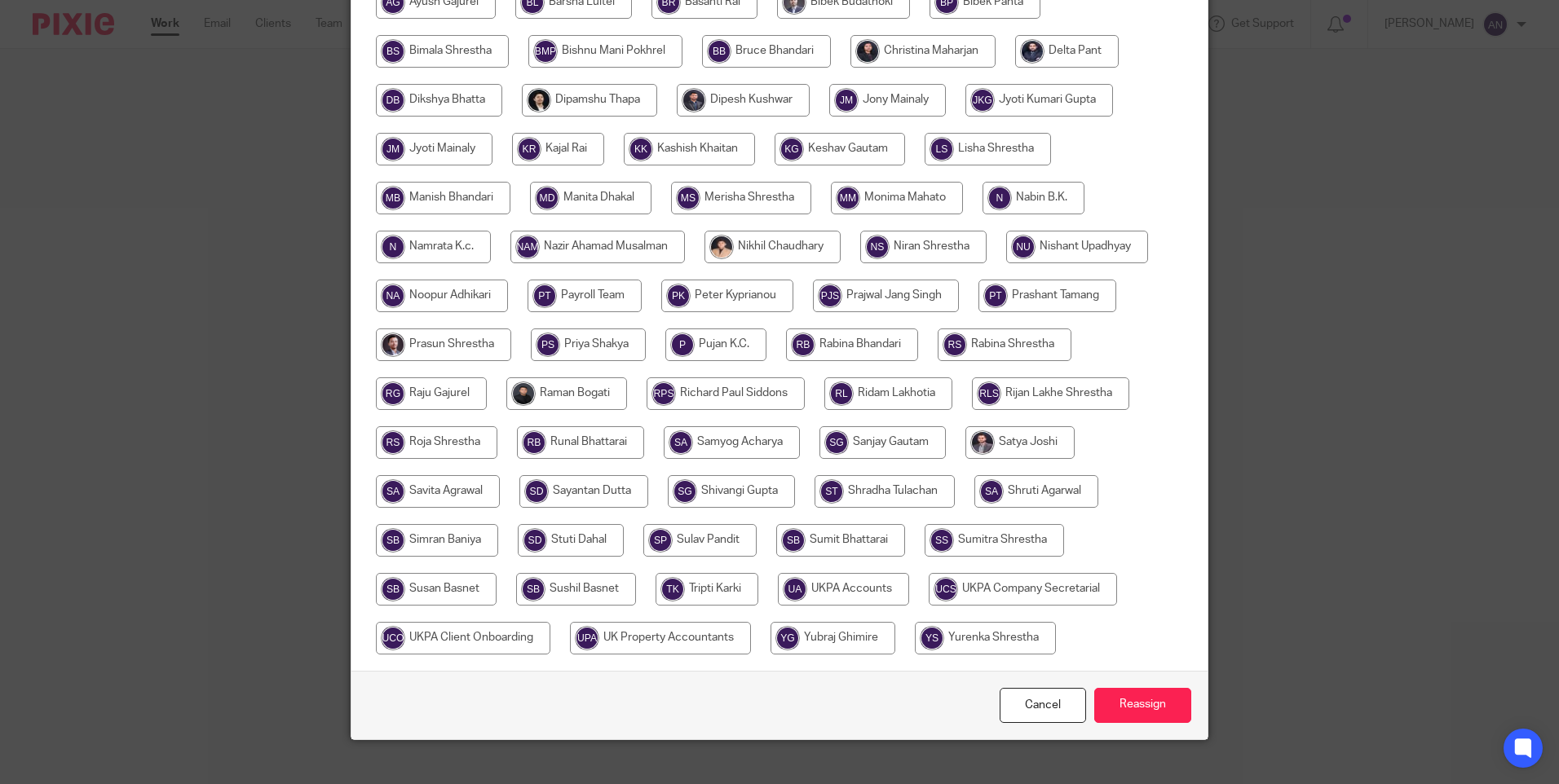
click at [739, 189] on input "radio" at bounding box center [740, 198] width 141 height 33
radio input "true"
click at [1123, 713] on input "Reassign" at bounding box center [1142, 705] width 97 height 35
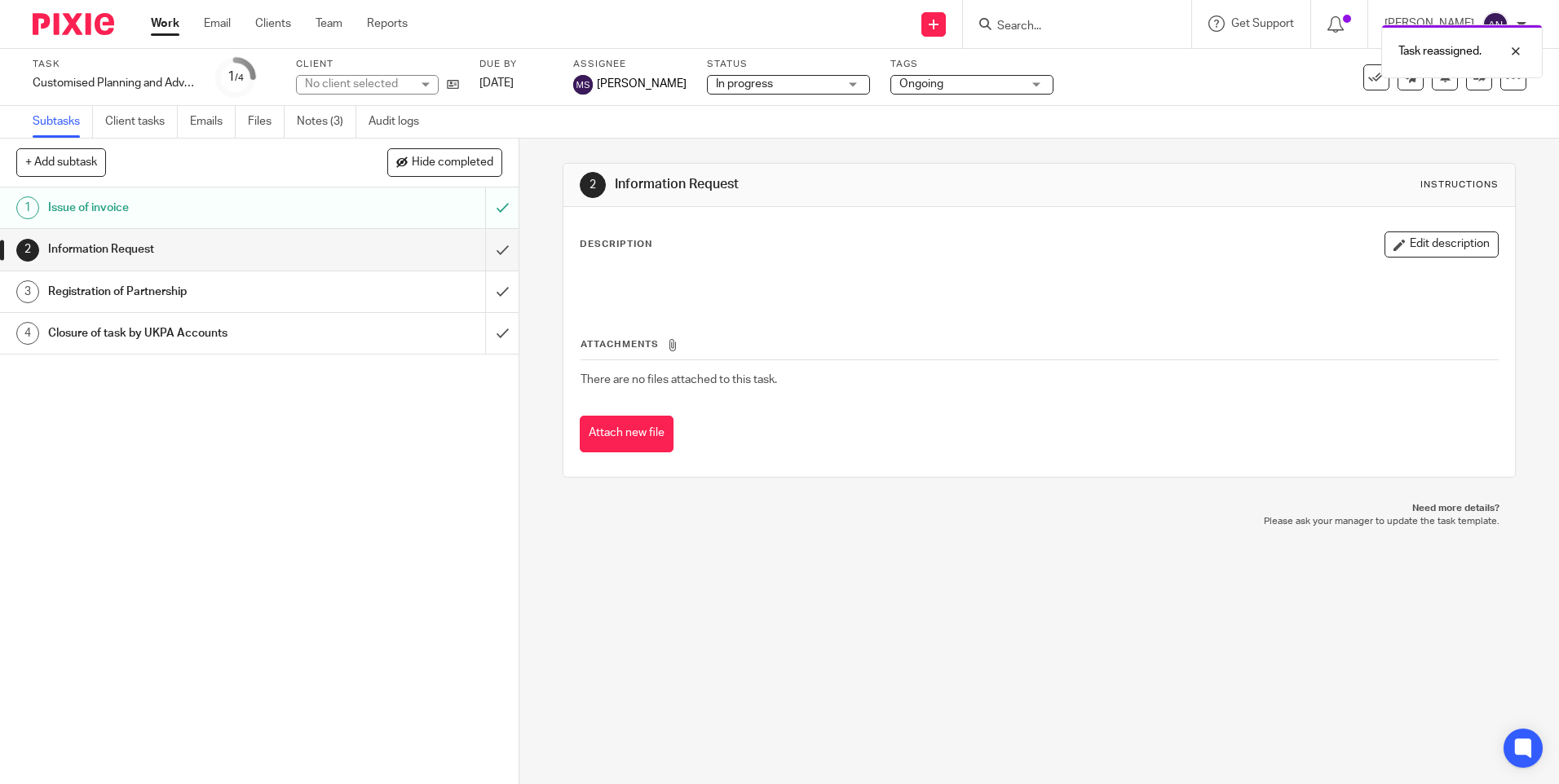
click at [177, 21] on link "Work" at bounding box center [164, 24] width 28 height 16
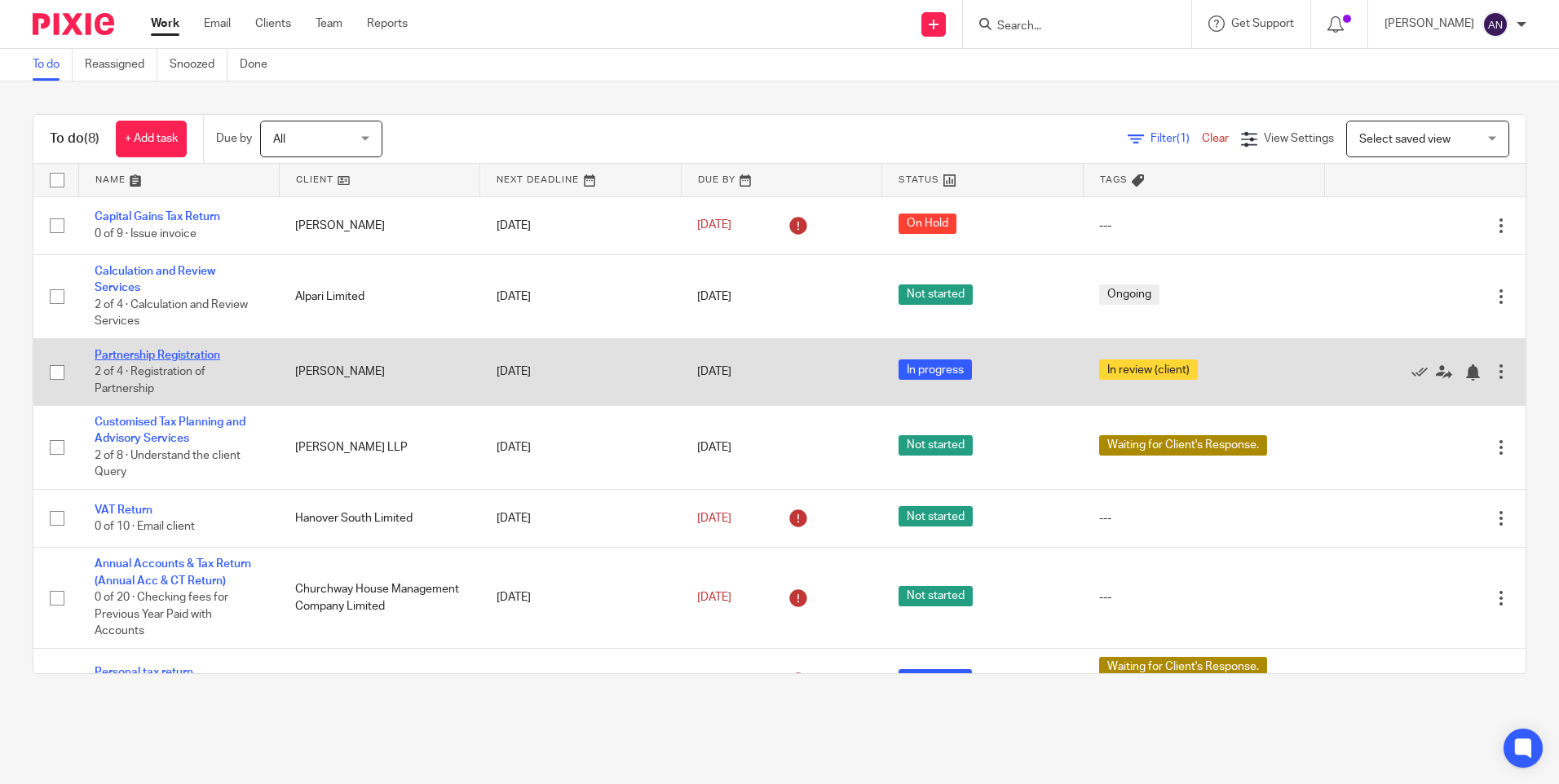
click at [116, 354] on link "Partnership Registration" at bounding box center [157, 355] width 125 height 12
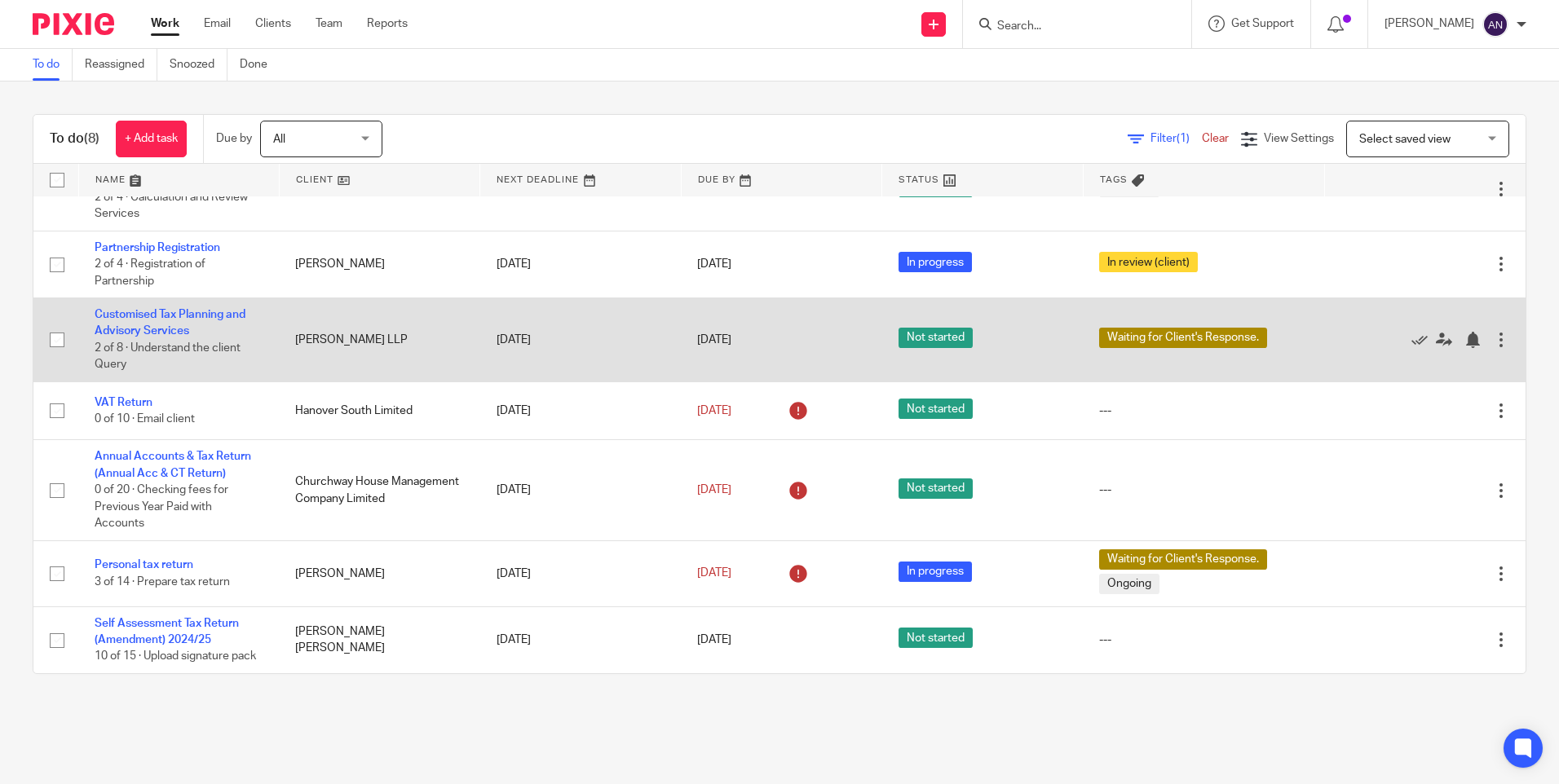
scroll to position [124, 0]
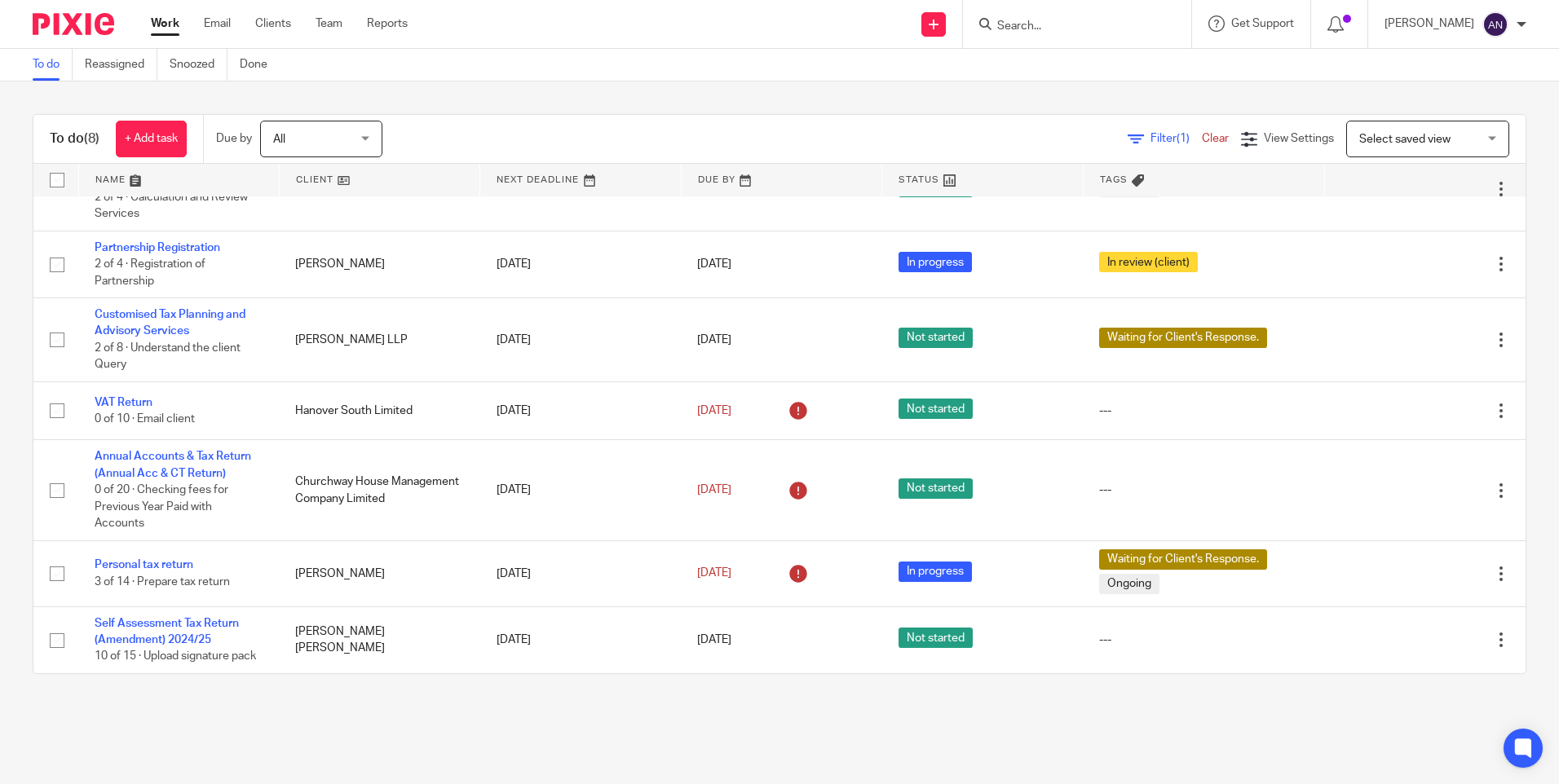
click at [823, 93] on div "To do (8) + Add task Due by All All Today Tomorrow This week Next week This mon…" at bounding box center [780, 394] width 1559 height 625
click at [834, 93] on div "To do (8) + Add task Due by All All Today Tomorrow This week Next week This mon…" at bounding box center [780, 394] width 1559 height 625
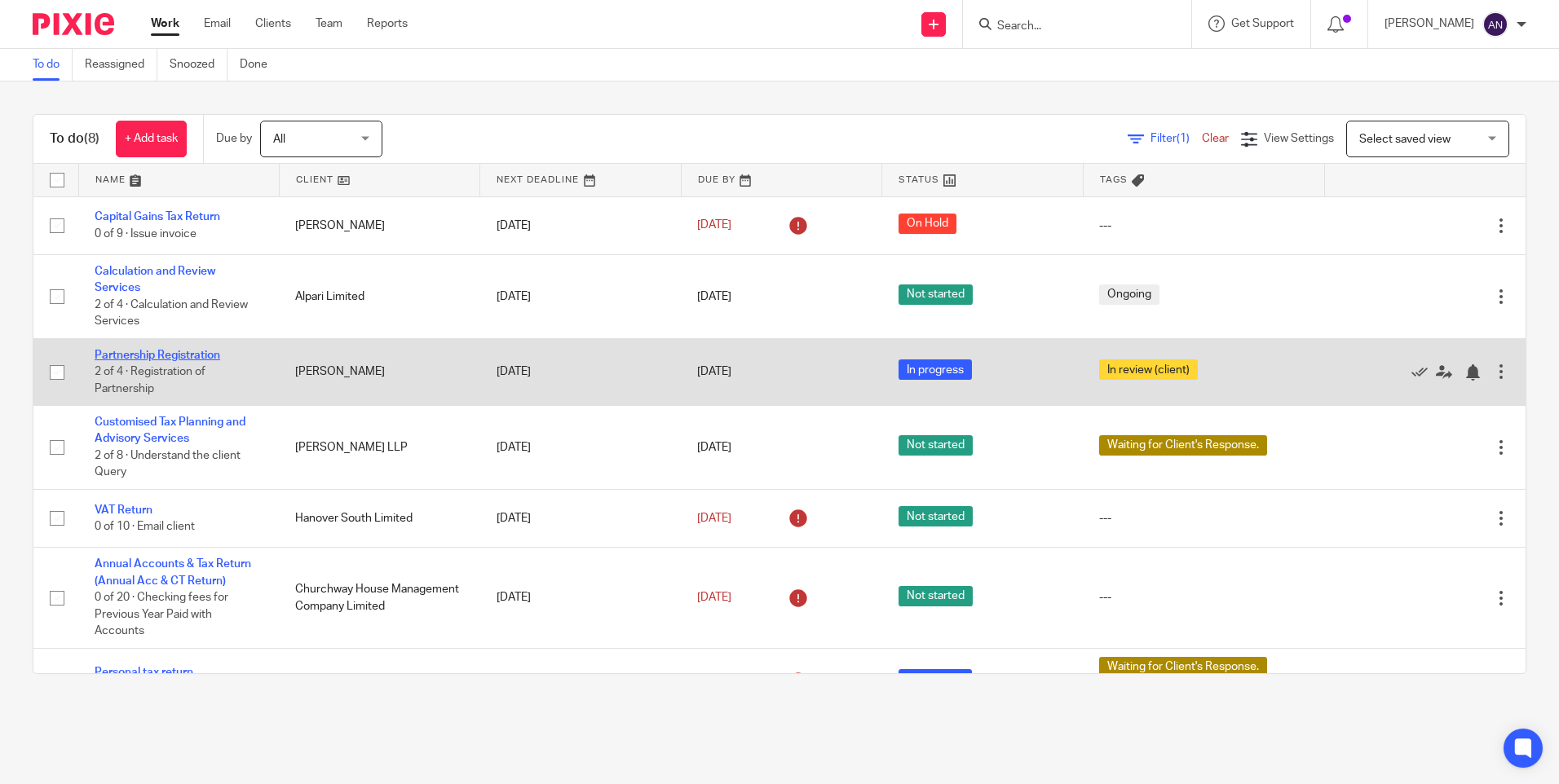
click at [130, 358] on link "Partnership Registration" at bounding box center [157, 355] width 125 height 12
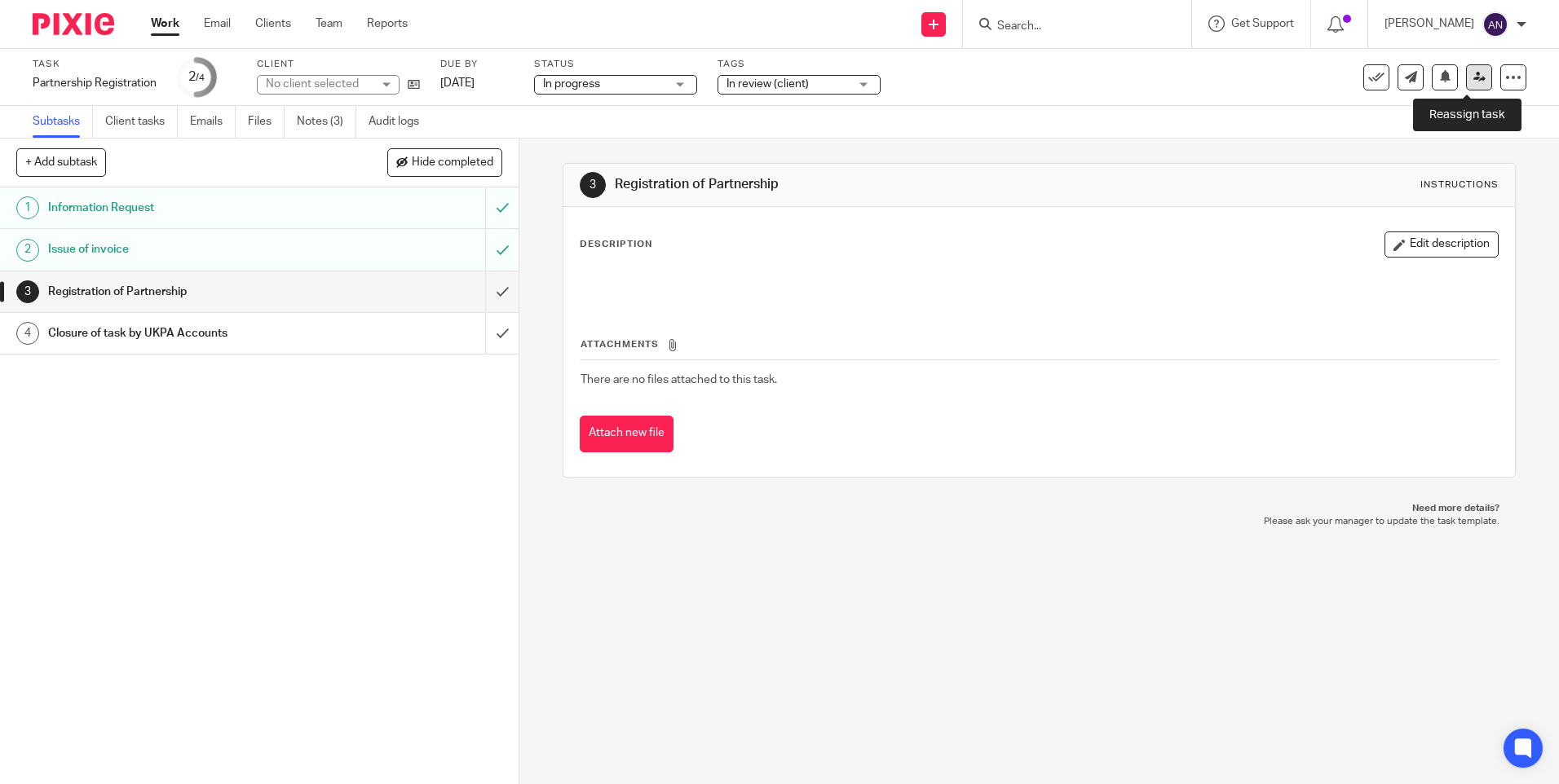
click at [1474, 83] on icon at bounding box center [1479, 76] width 12 height 12
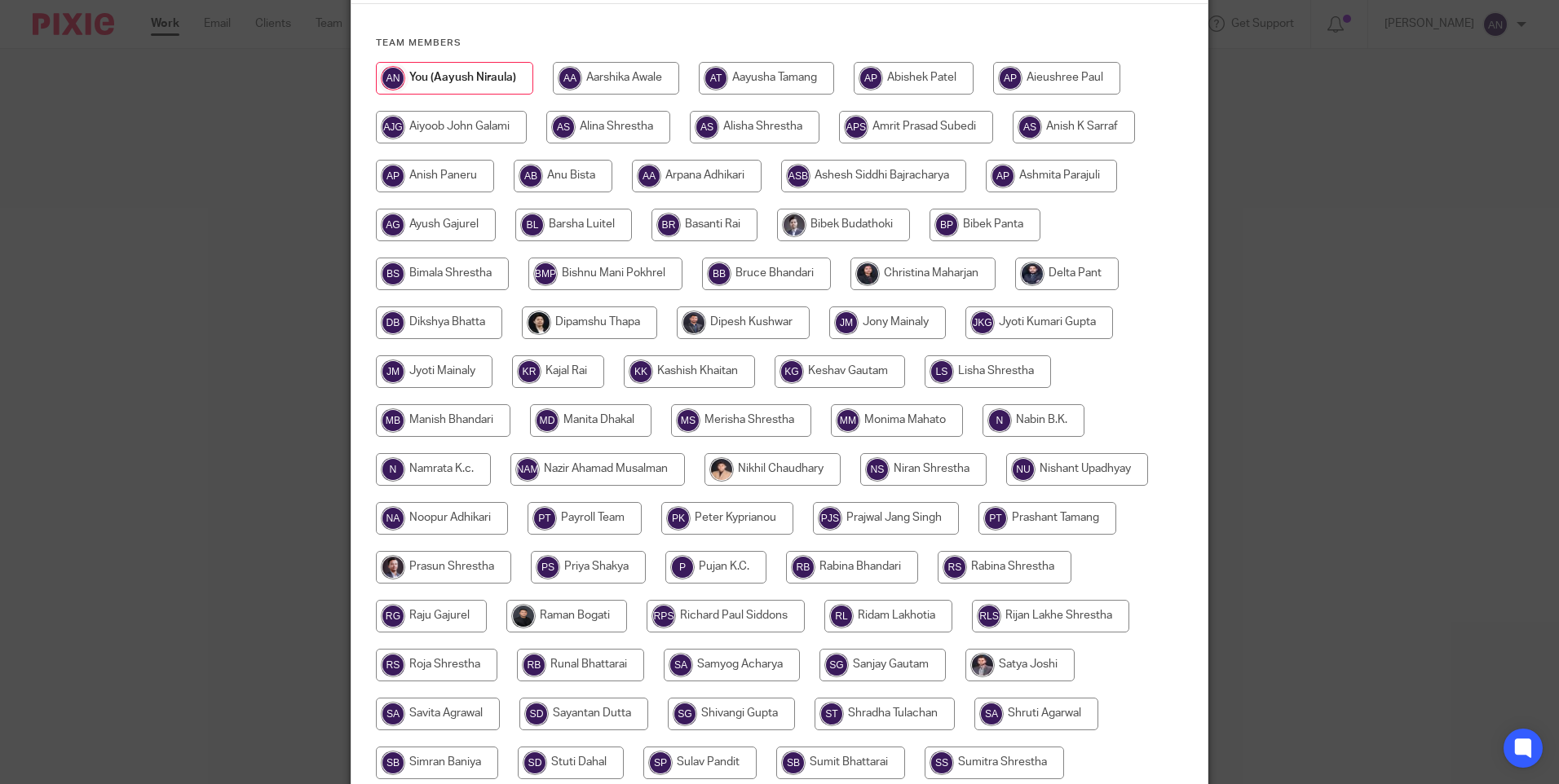
scroll to position [326, 0]
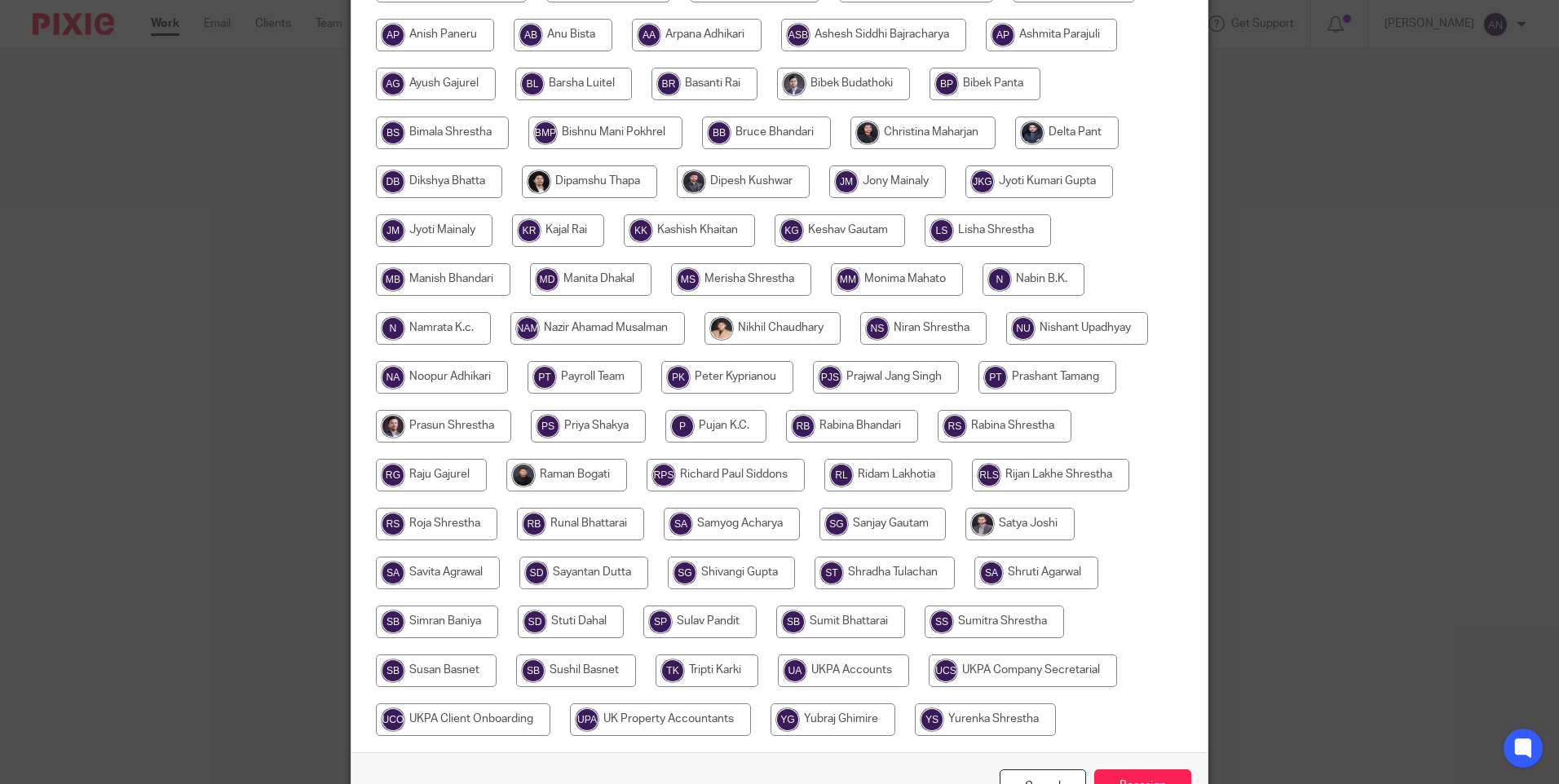
click at [749, 274] on input "radio" at bounding box center [740, 279] width 141 height 33
radio input "true"
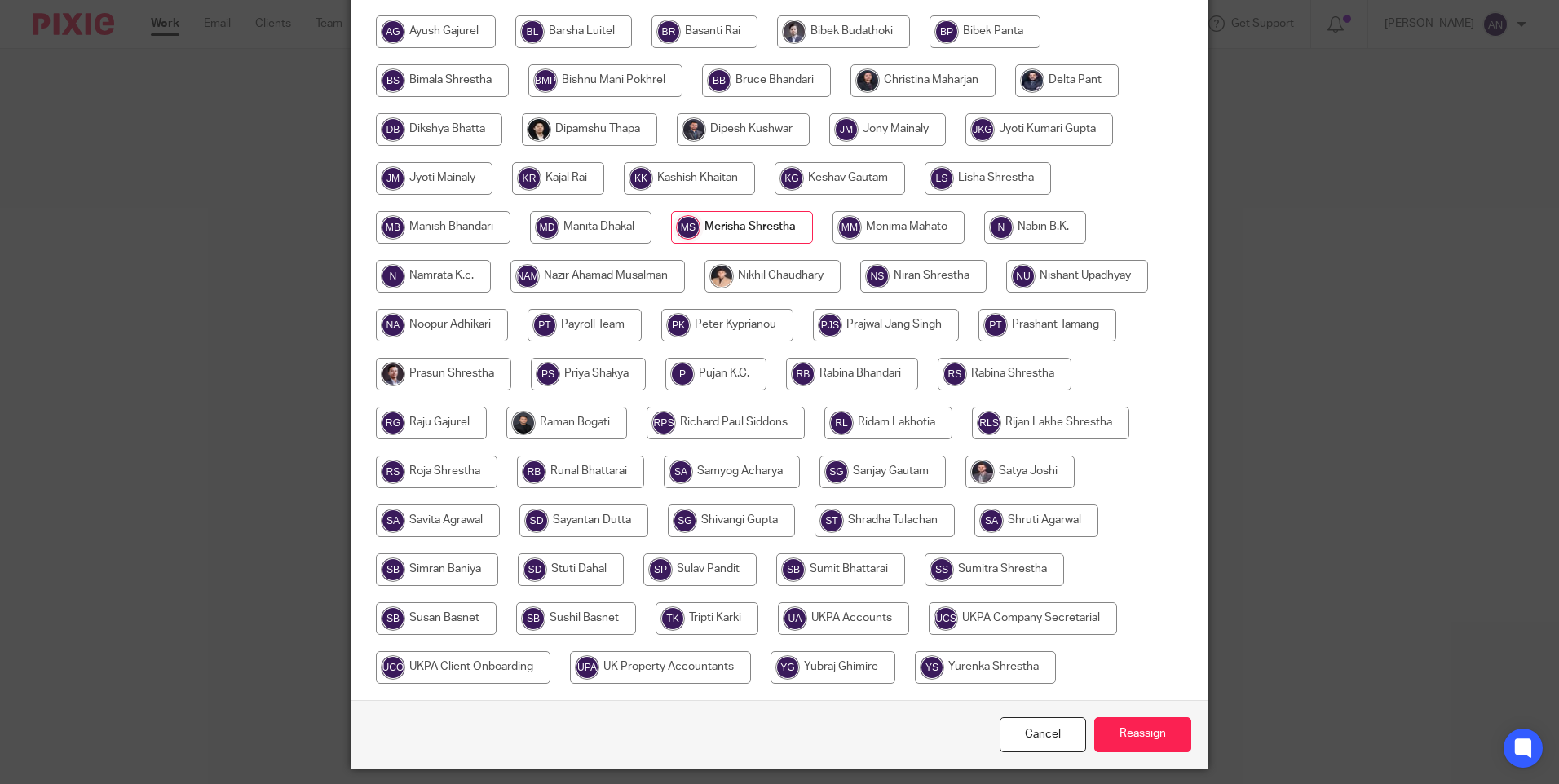
scroll to position [429, 0]
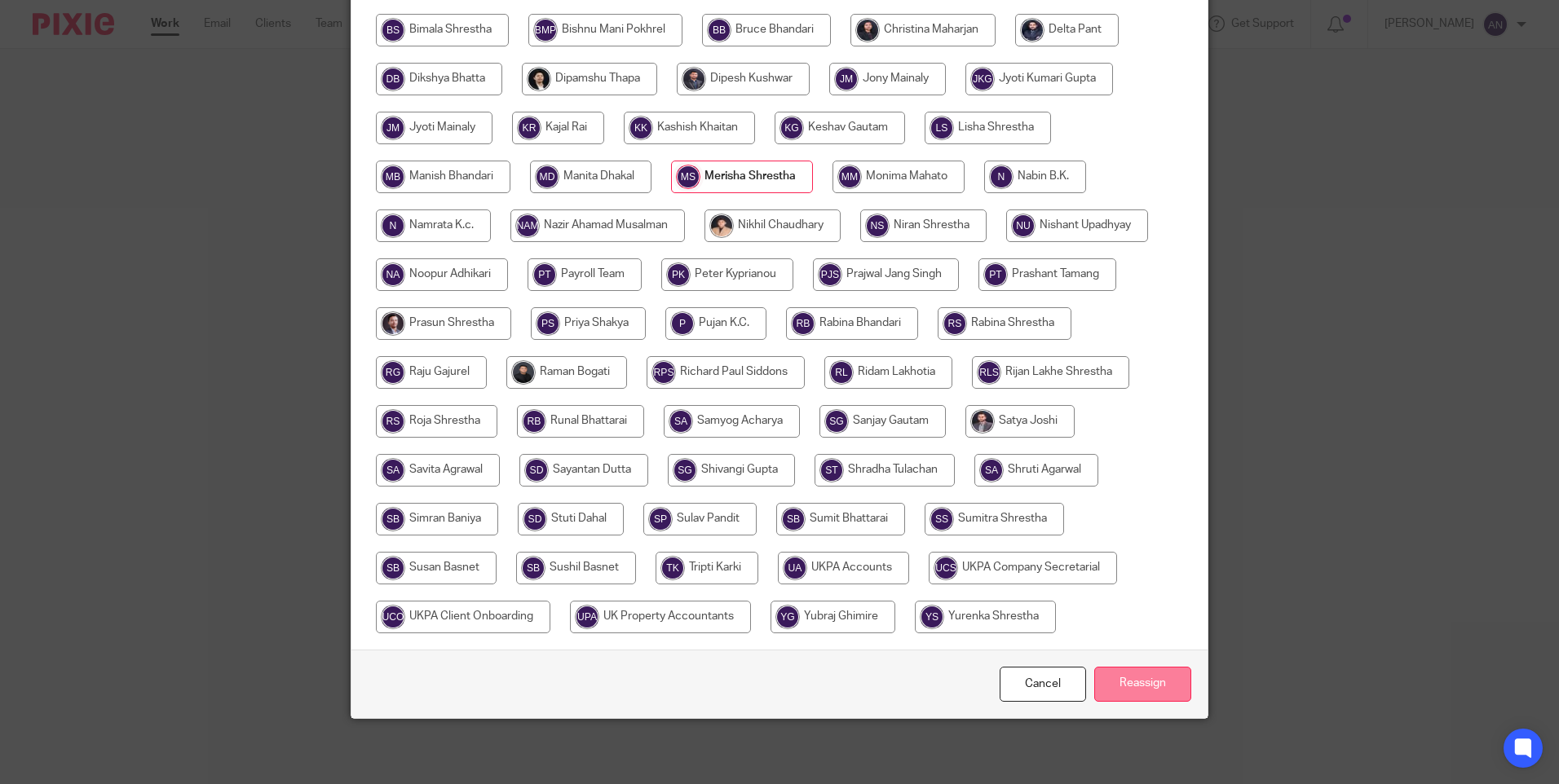
click at [1152, 689] on input "Reassign" at bounding box center [1142, 684] width 97 height 35
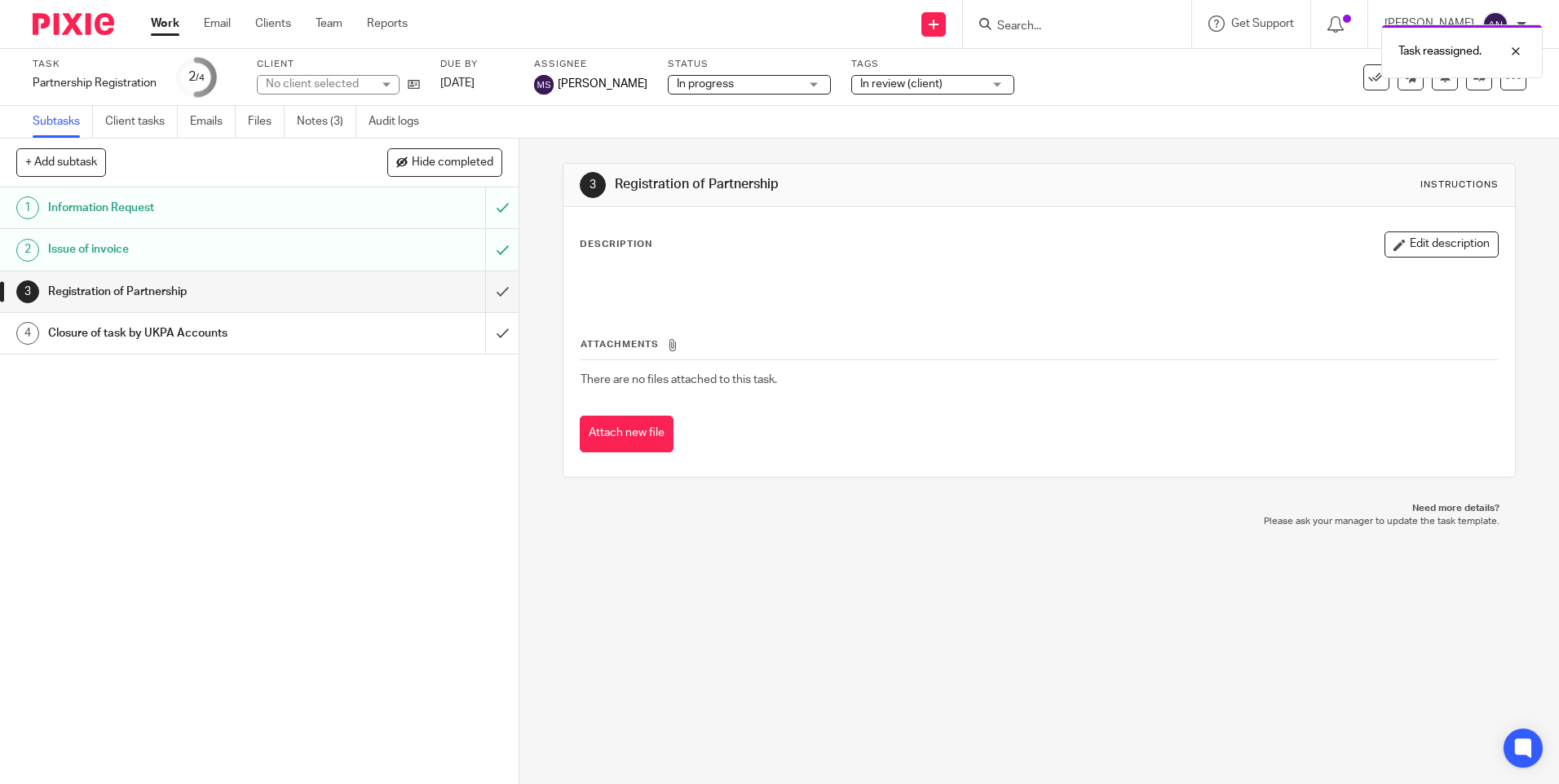
click at [168, 28] on link "Work" at bounding box center [164, 24] width 28 height 16
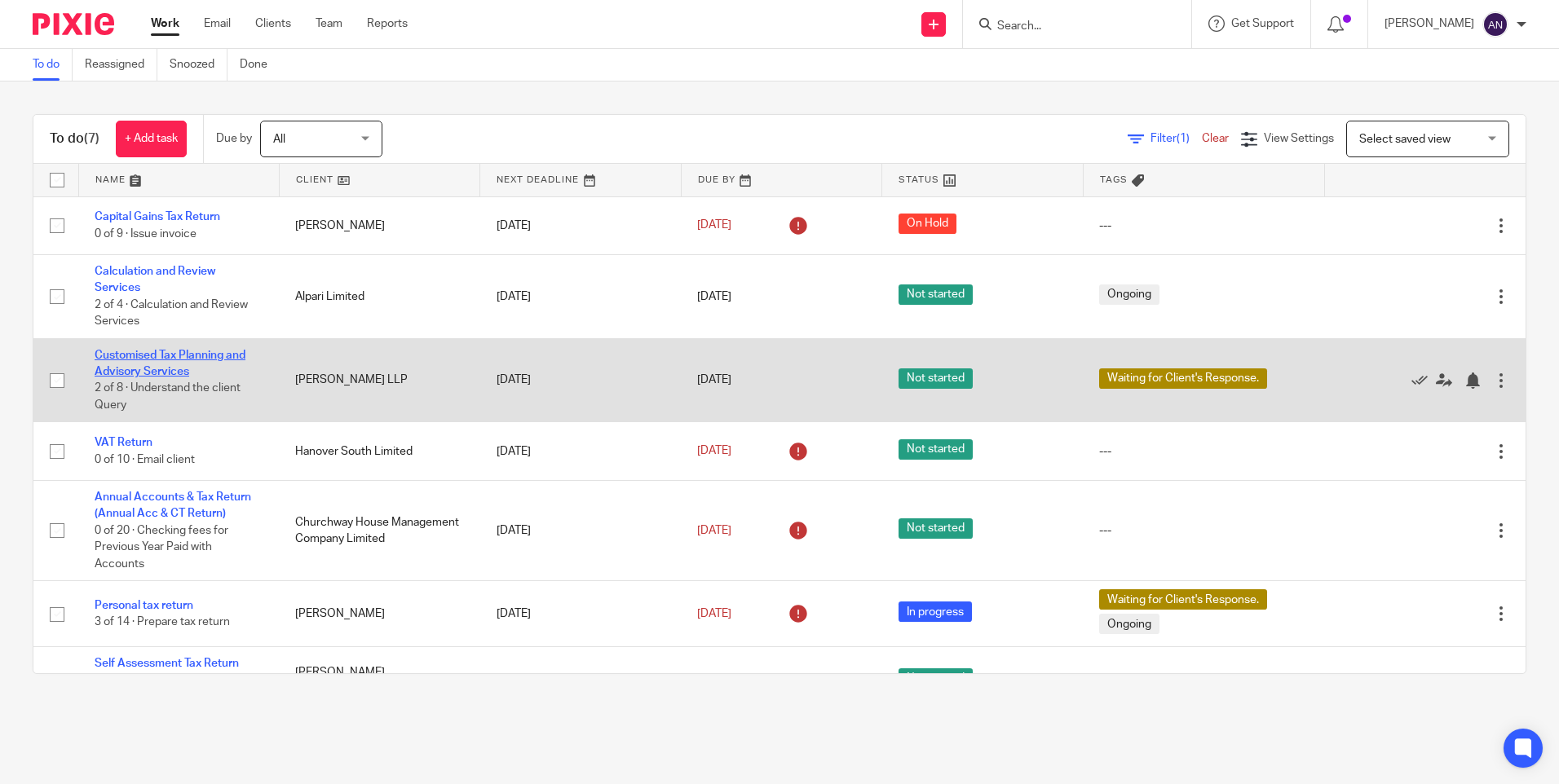
click at [171, 358] on link "Customised Tax Planning and Advisory Services" at bounding box center [170, 363] width 151 height 28
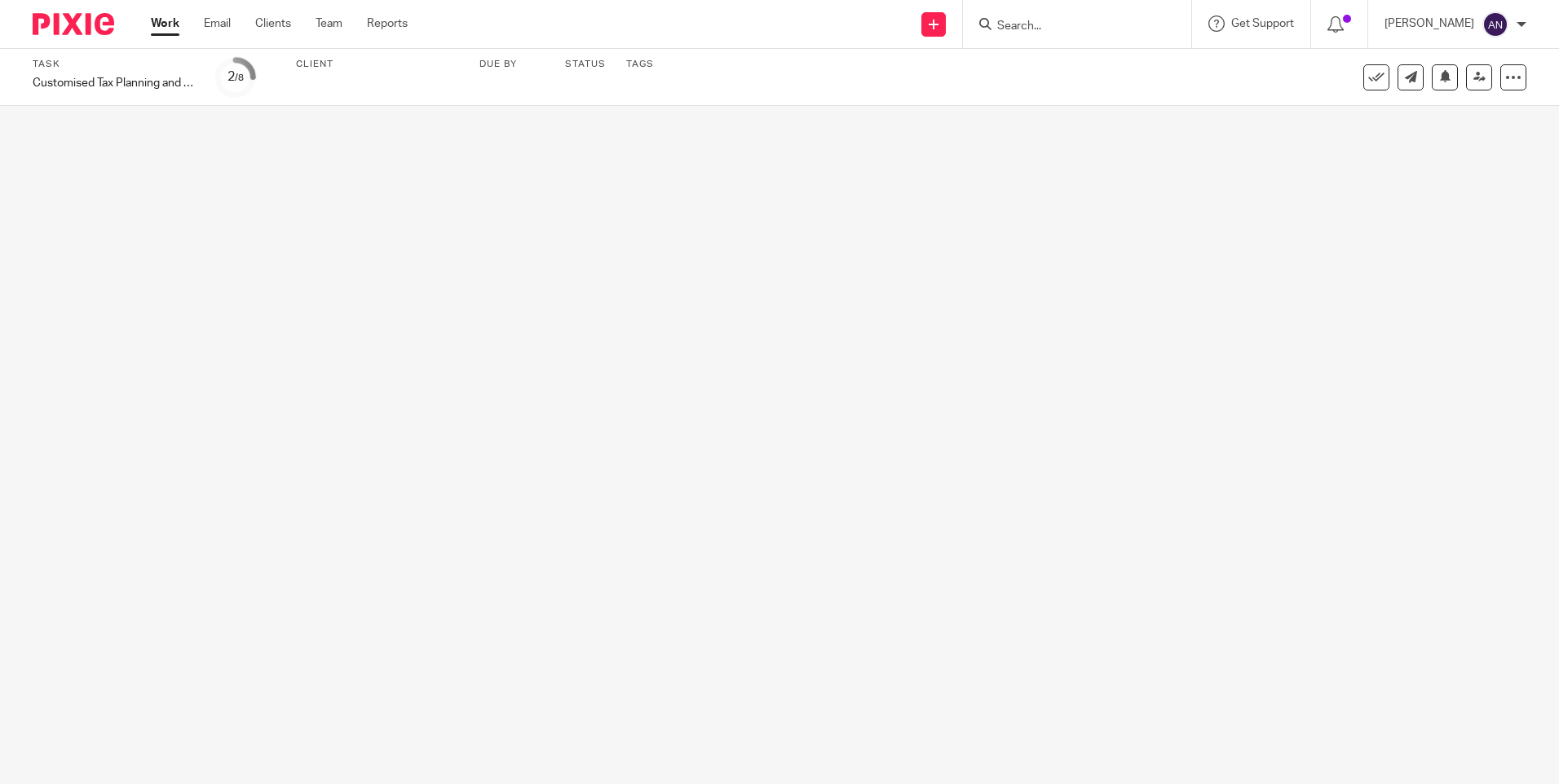
click at [760, 28] on div "Send new email Create task Add client Get Support Contact via email Check our d…" at bounding box center [995, 24] width 1127 height 48
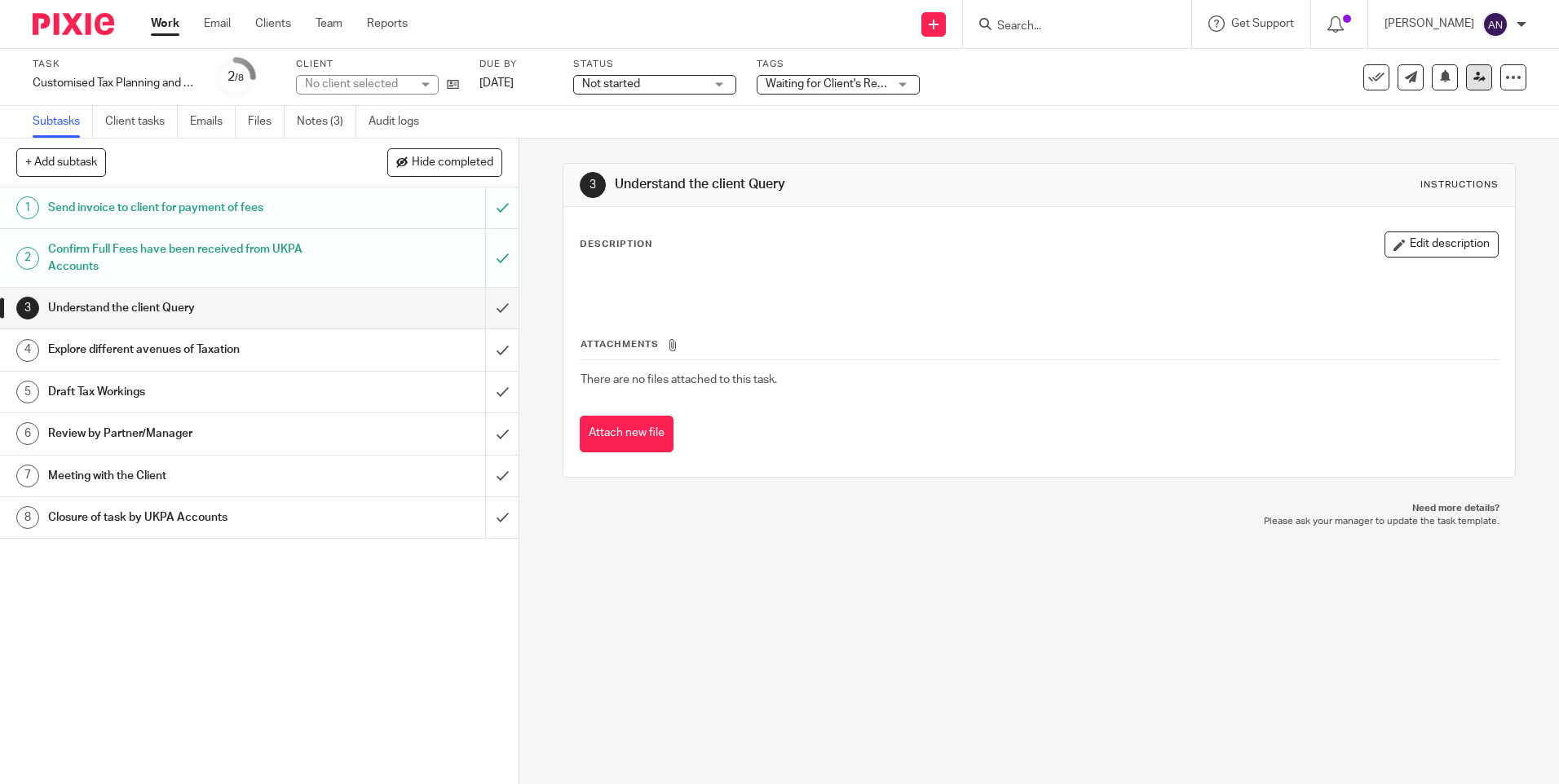
click at [1477, 80] on link at bounding box center [1478, 77] width 26 height 26
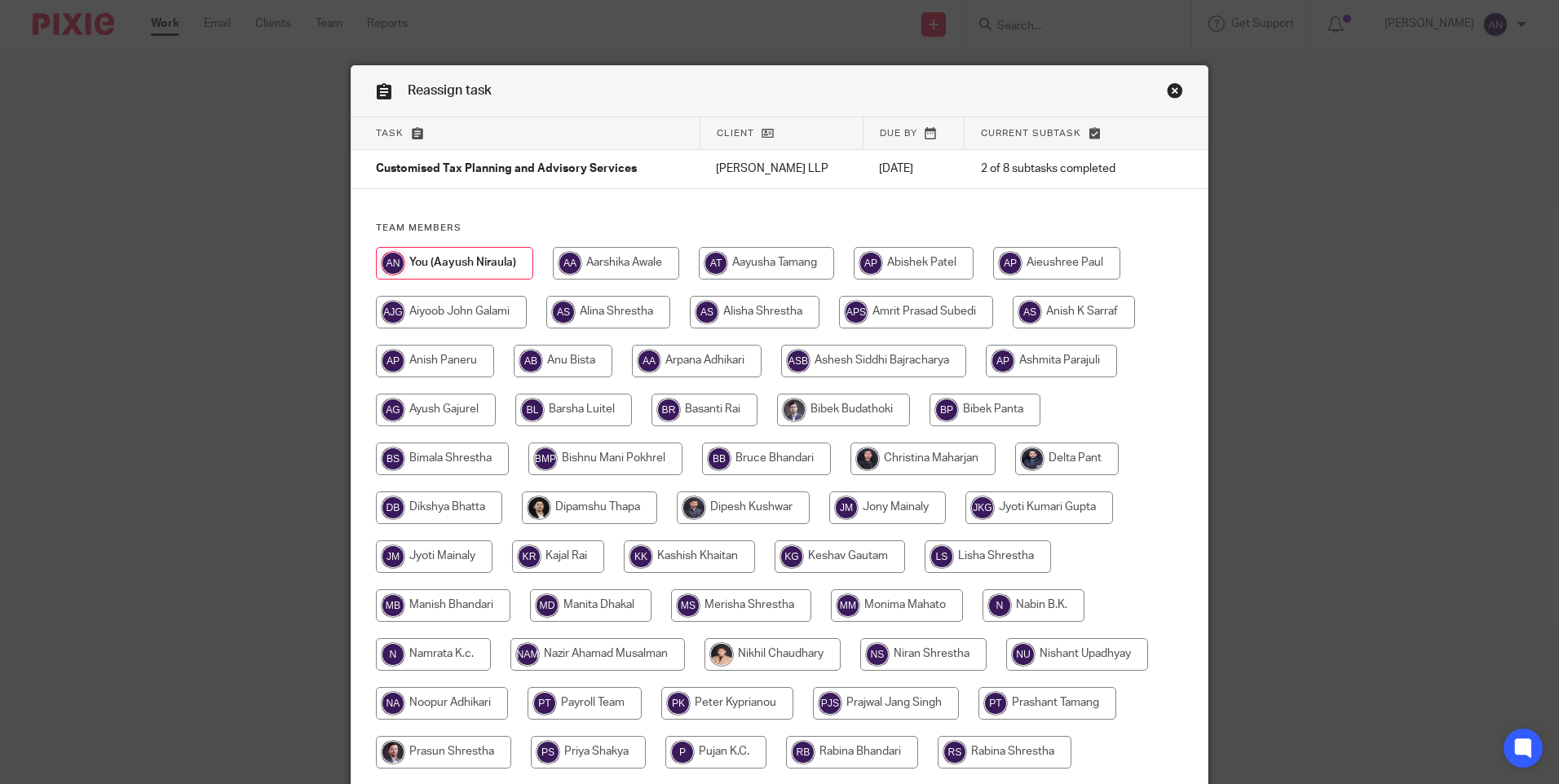
click at [1003, 217] on div "Task Client Due by Current subtask Customised Tax Planning and Advisory Service…" at bounding box center [779, 598] width 856 height 962
click at [1167, 90] on link "Close this dialog window" at bounding box center [1175, 93] width 16 height 22
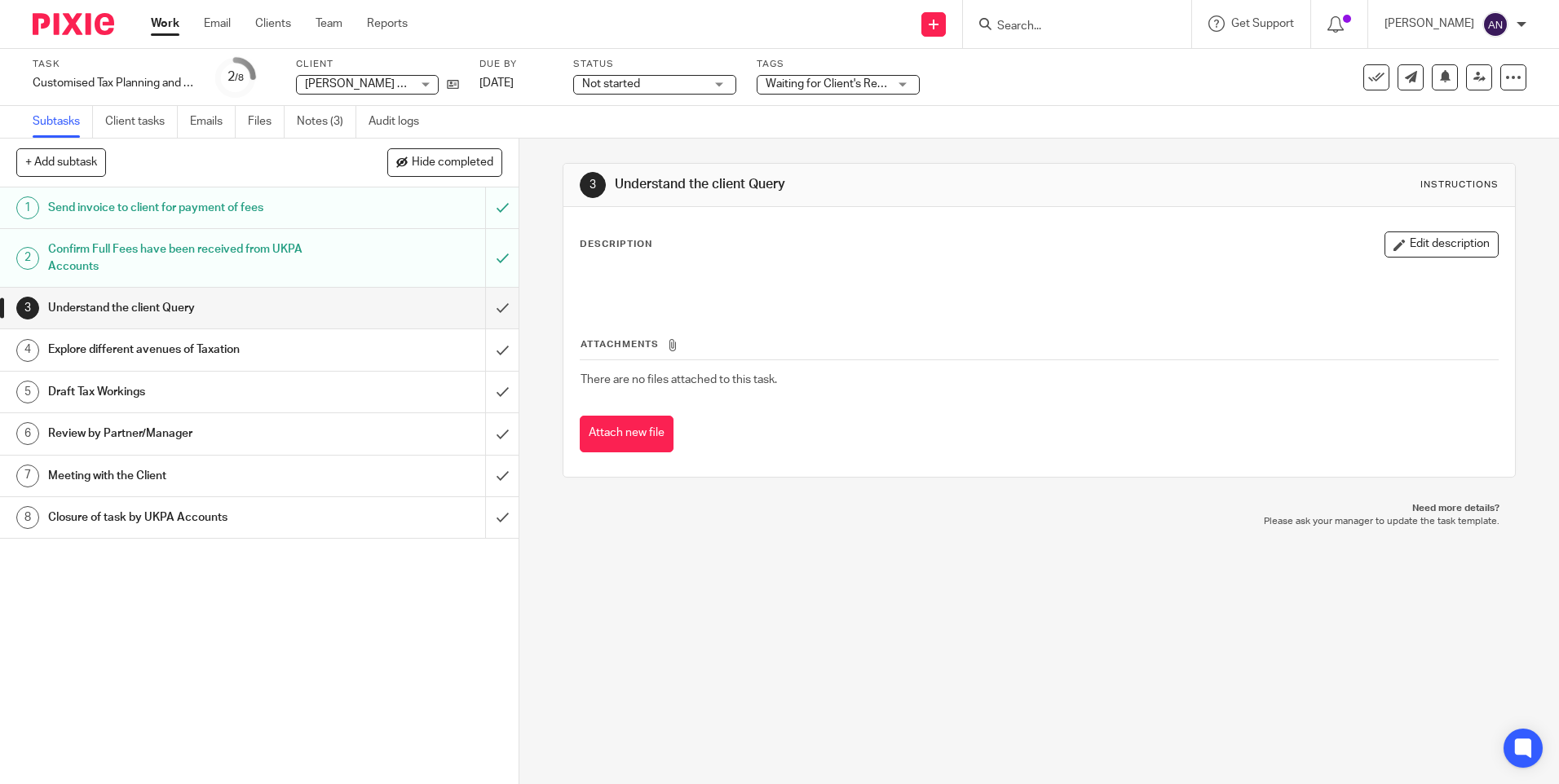
click at [1137, 152] on div "3 Understand the client Query Instructions Description Edit description Attachm…" at bounding box center [1038, 320] width 952 height 364
click at [1474, 80] on icon at bounding box center [1479, 76] width 12 height 12
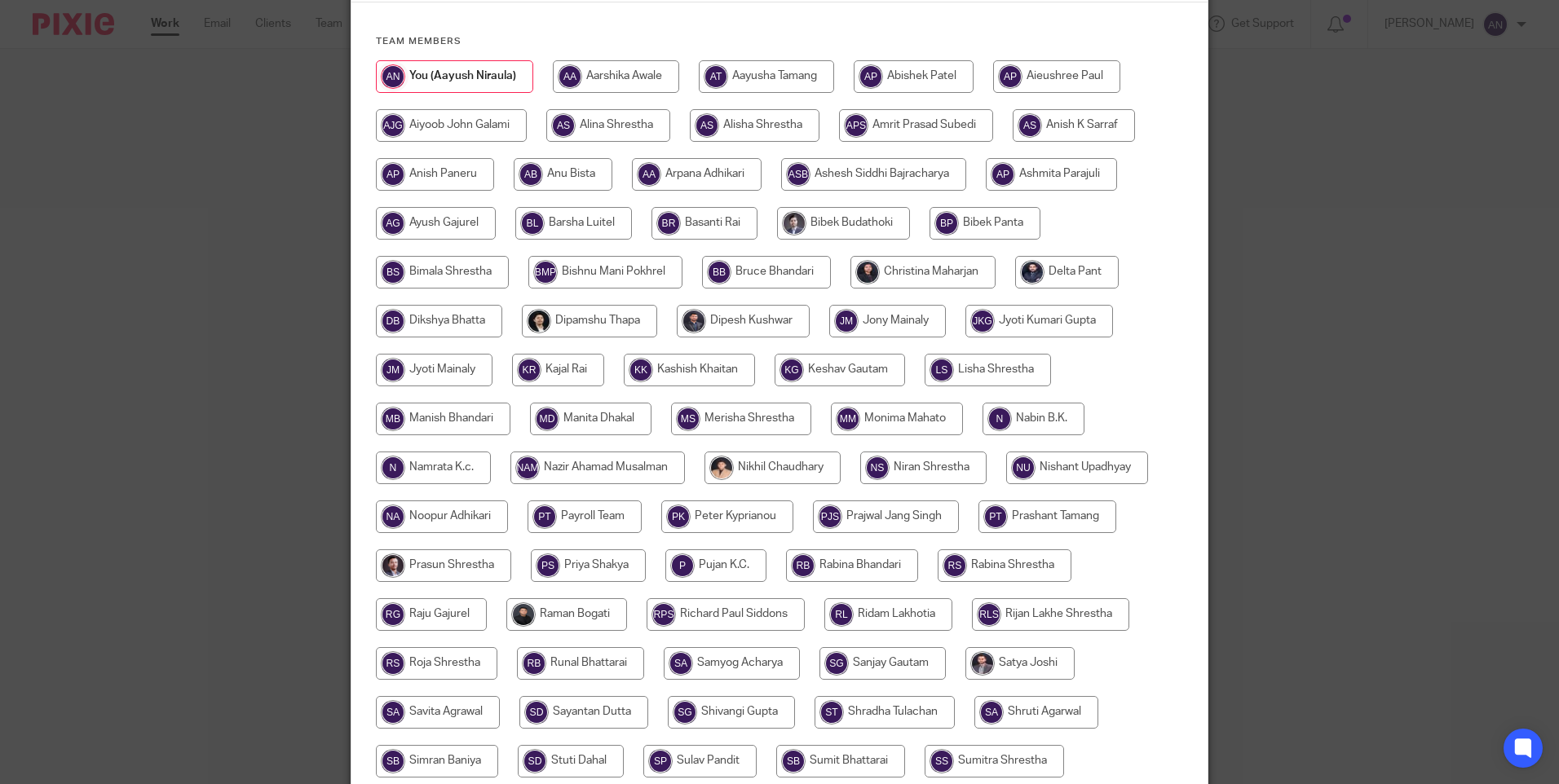
scroll to position [429, 0]
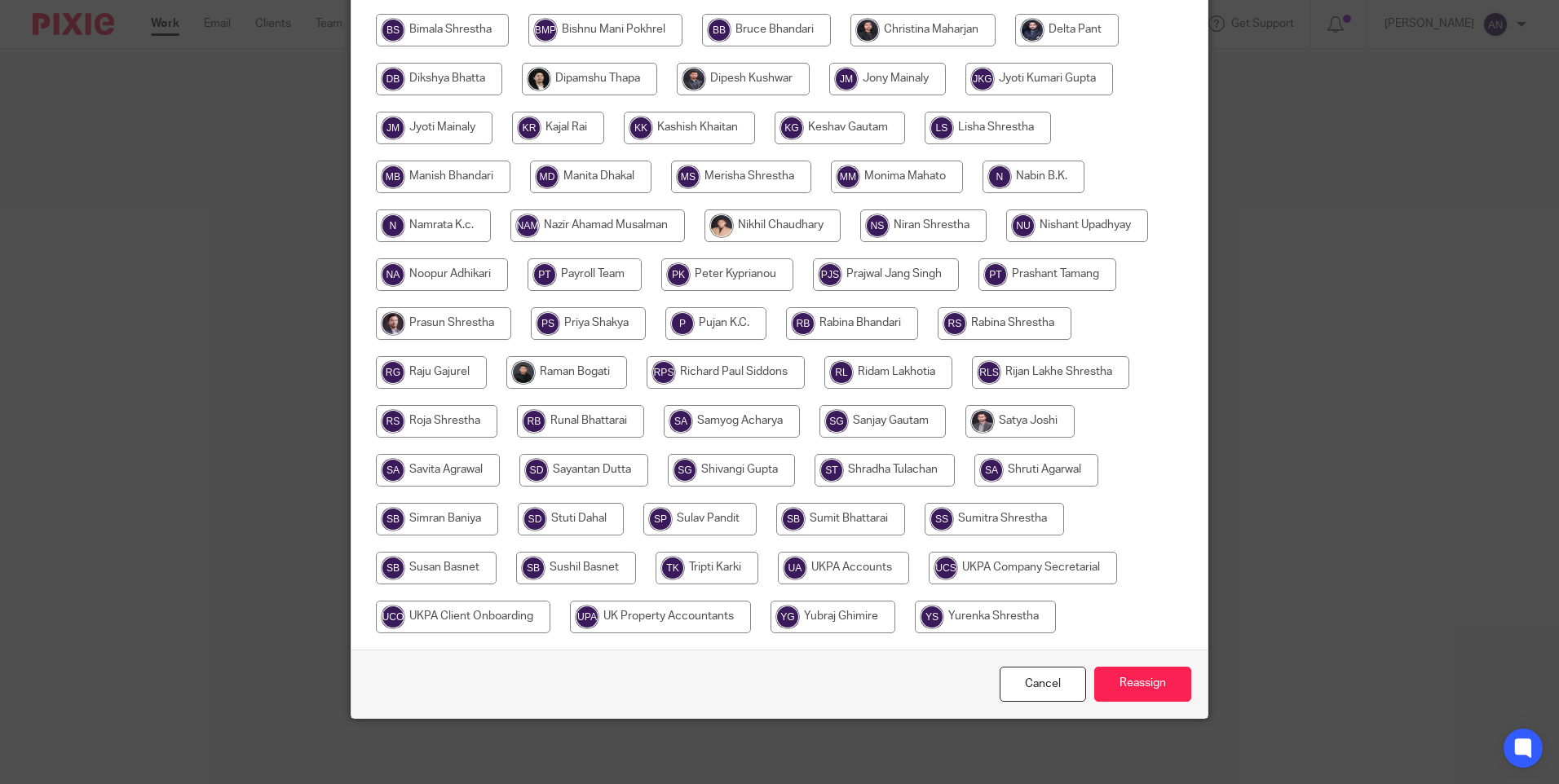
click at [730, 179] on input "radio" at bounding box center [740, 177] width 141 height 33
radio input "true"
click at [1119, 691] on input "Reassign" at bounding box center [1142, 684] width 97 height 35
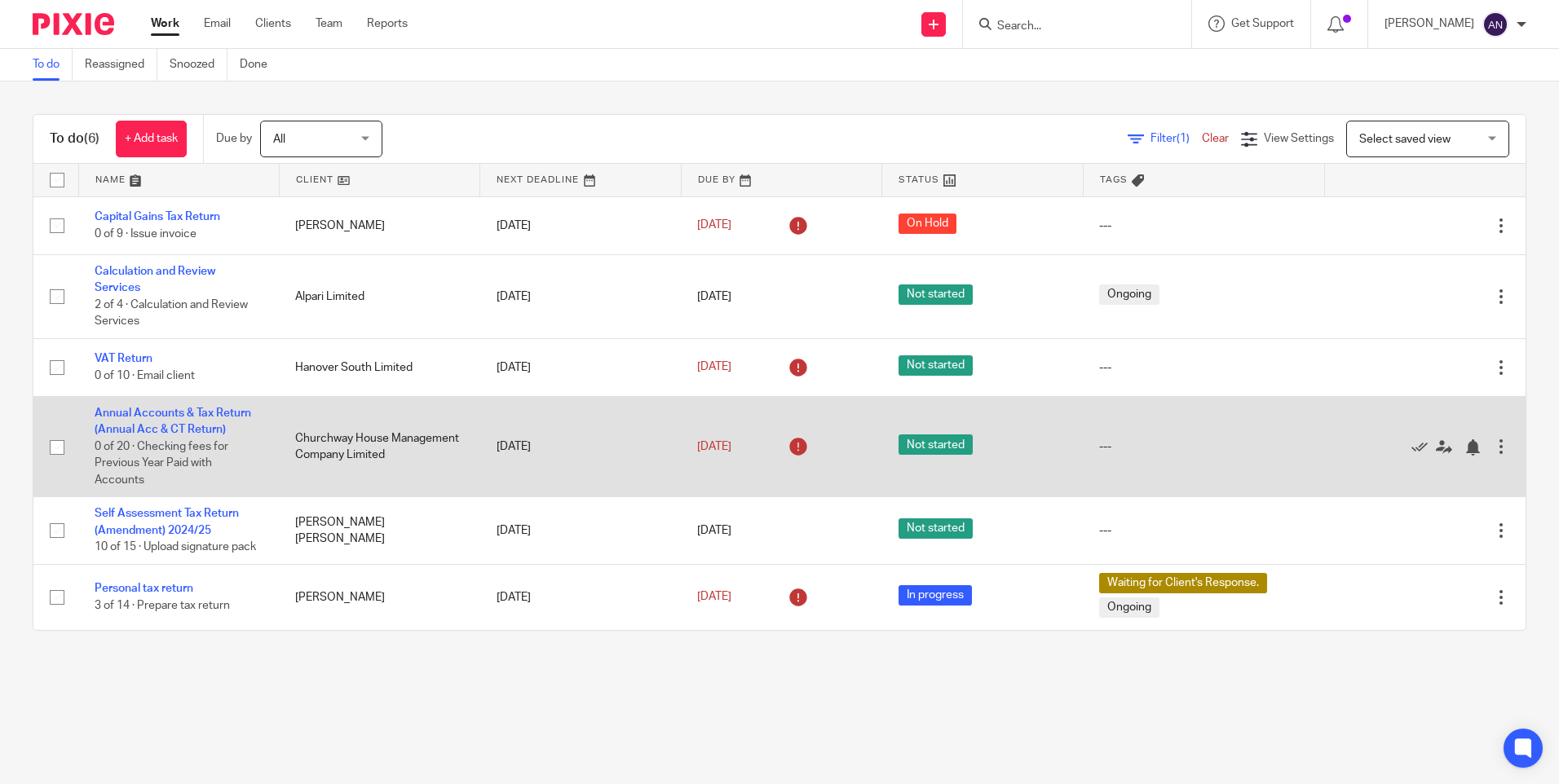
click at [544, 444] on td "[DATE]" at bounding box center [580, 447] width 201 height 101
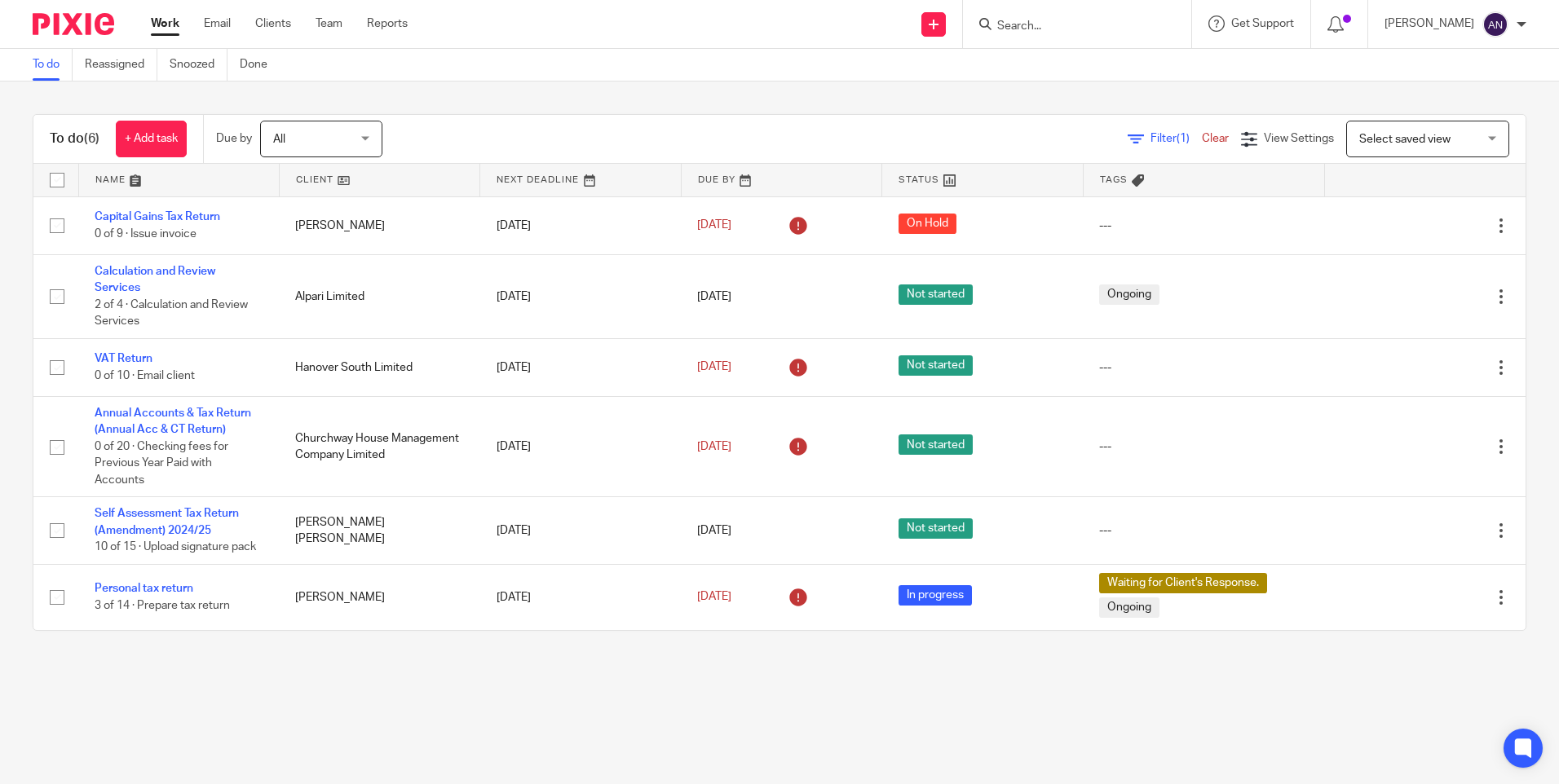
click at [620, 697] on main "To do Reassigned Snoozed Done To do (6) + Add task Due by All All [DATE] [DATE]…" at bounding box center [780, 392] width 1559 height 784
click at [838, 146] on div "Filter (1) Clear View Settings View Settings (1) Filters Clear Save Manage save…" at bounding box center [968, 139] width 1114 height 36
